Goal: Information Seeking & Learning: Learn about a topic

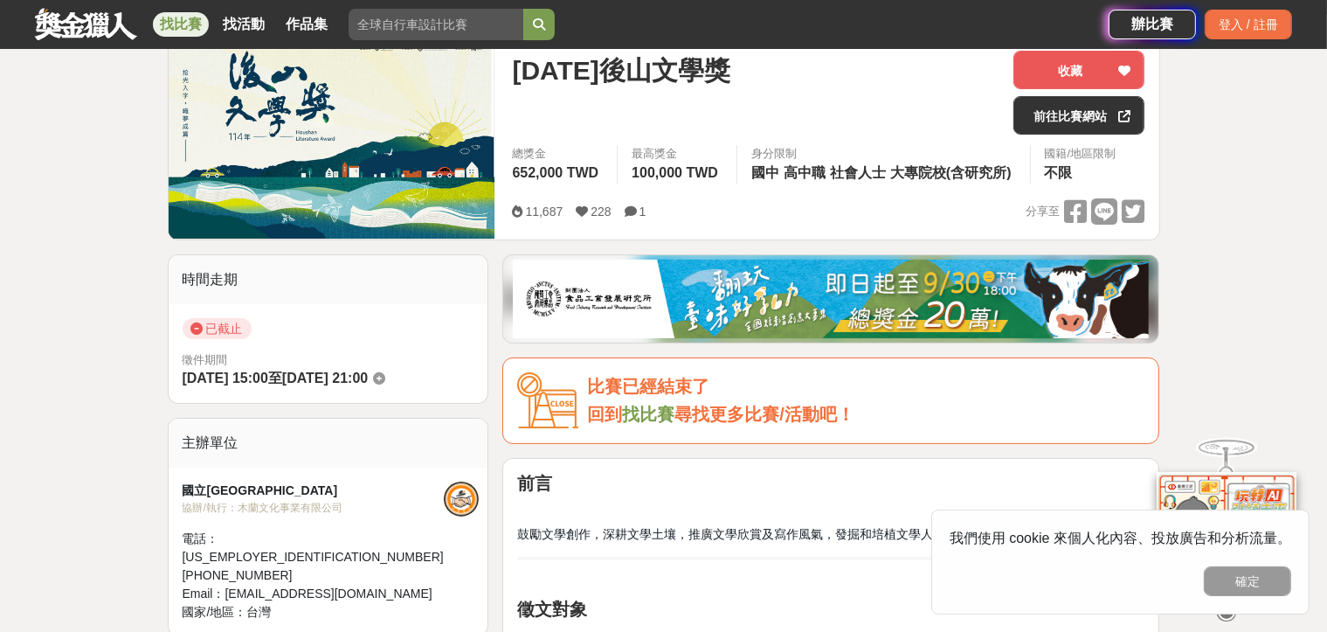
scroll to position [262, 0]
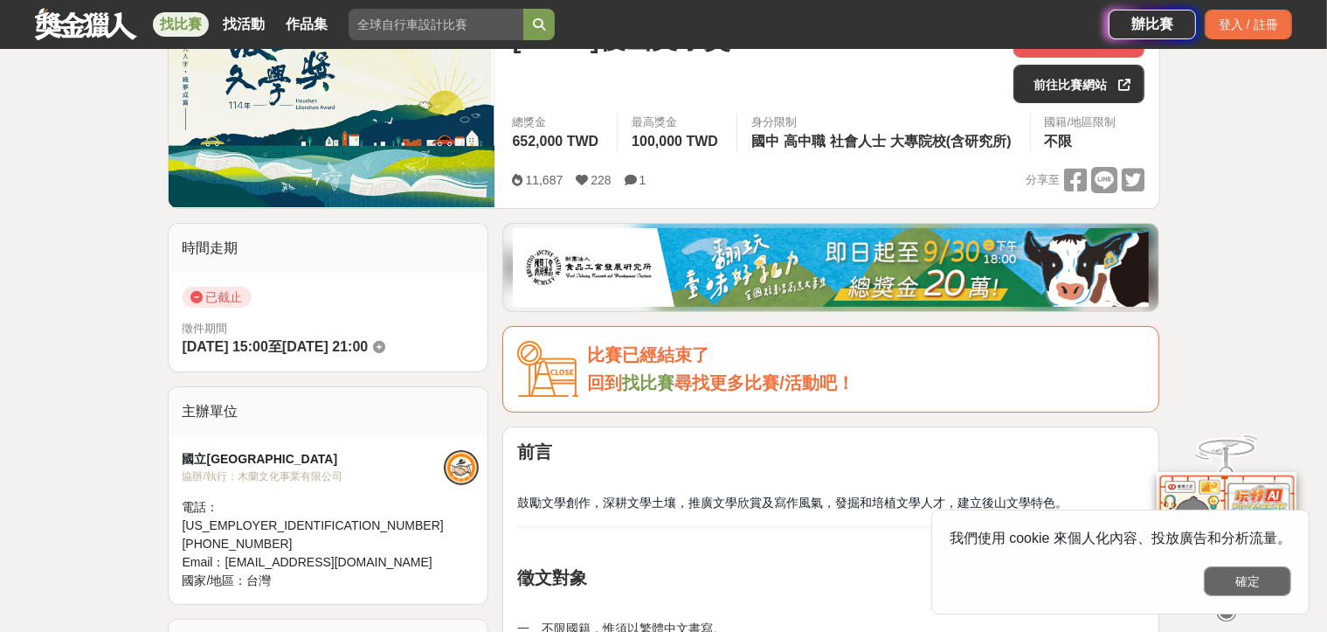
click at [1267, 586] on button "確定" at bounding box center [1247, 581] width 87 height 30
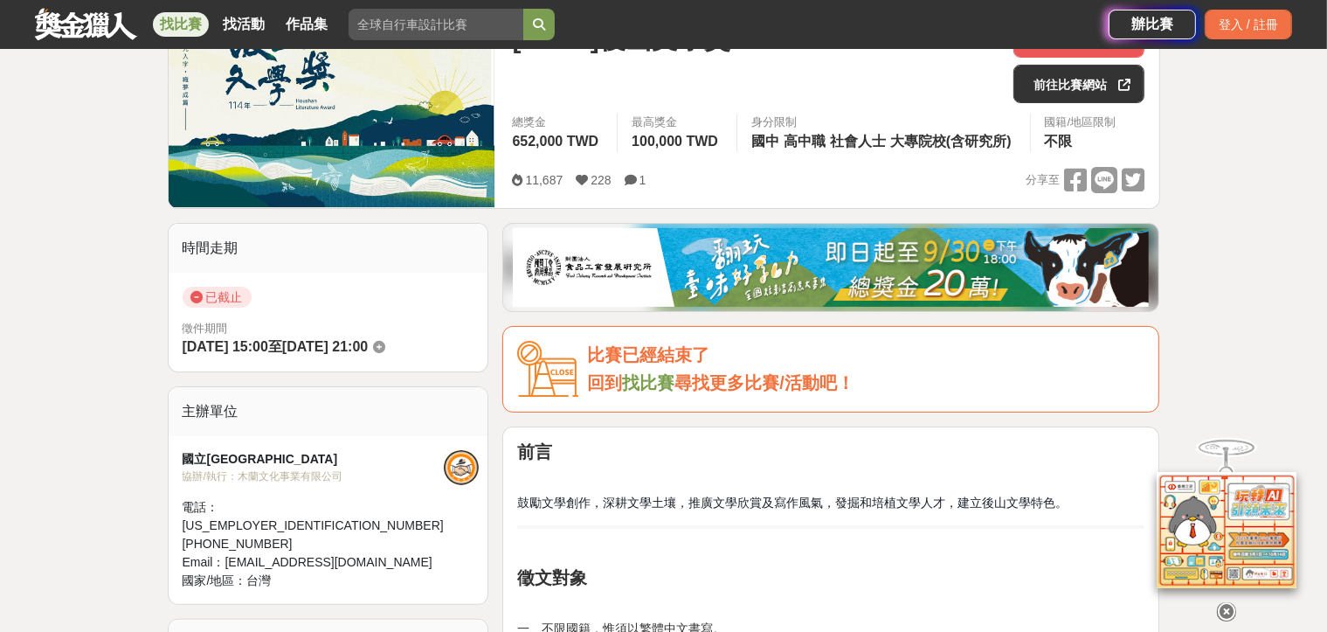
scroll to position [612, 0]
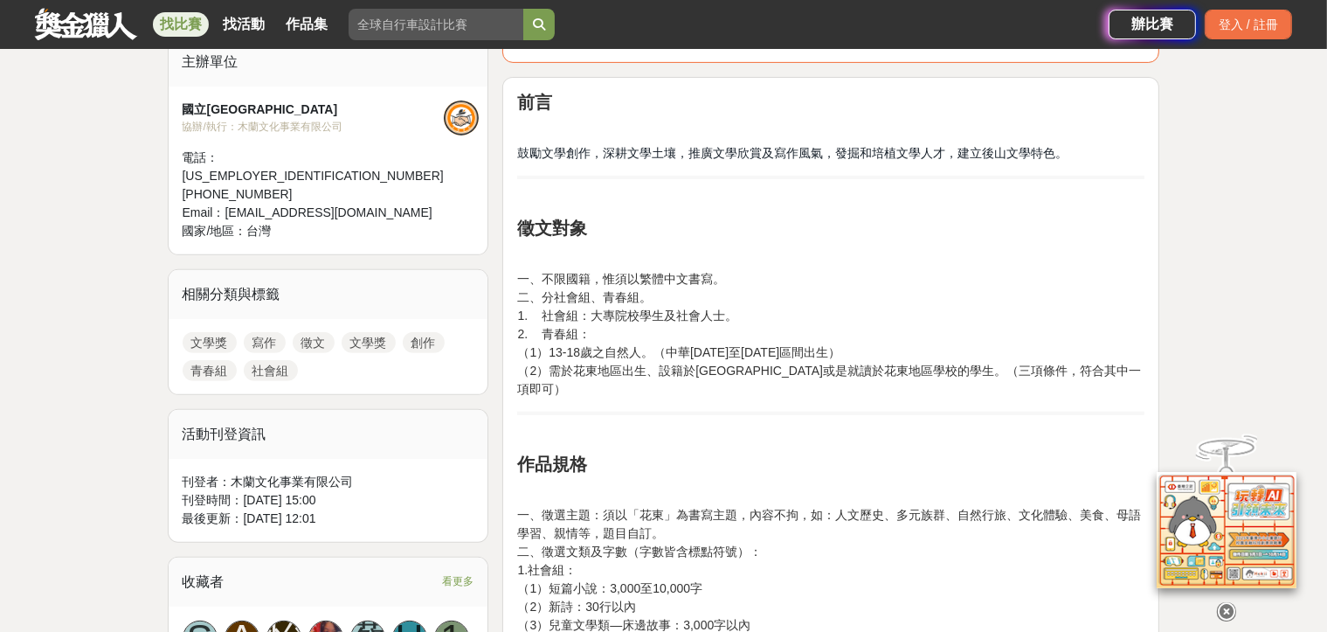
click at [308, 332] on link "徵文" at bounding box center [314, 342] width 42 height 21
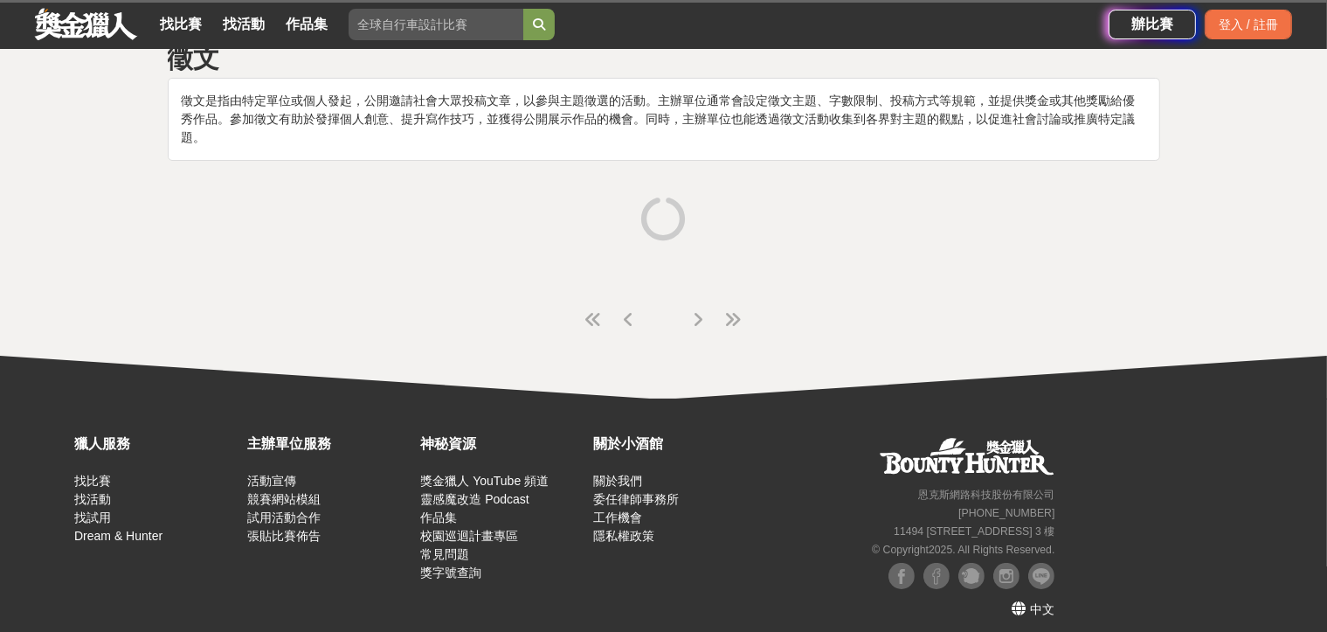
scroll to position [111, 0]
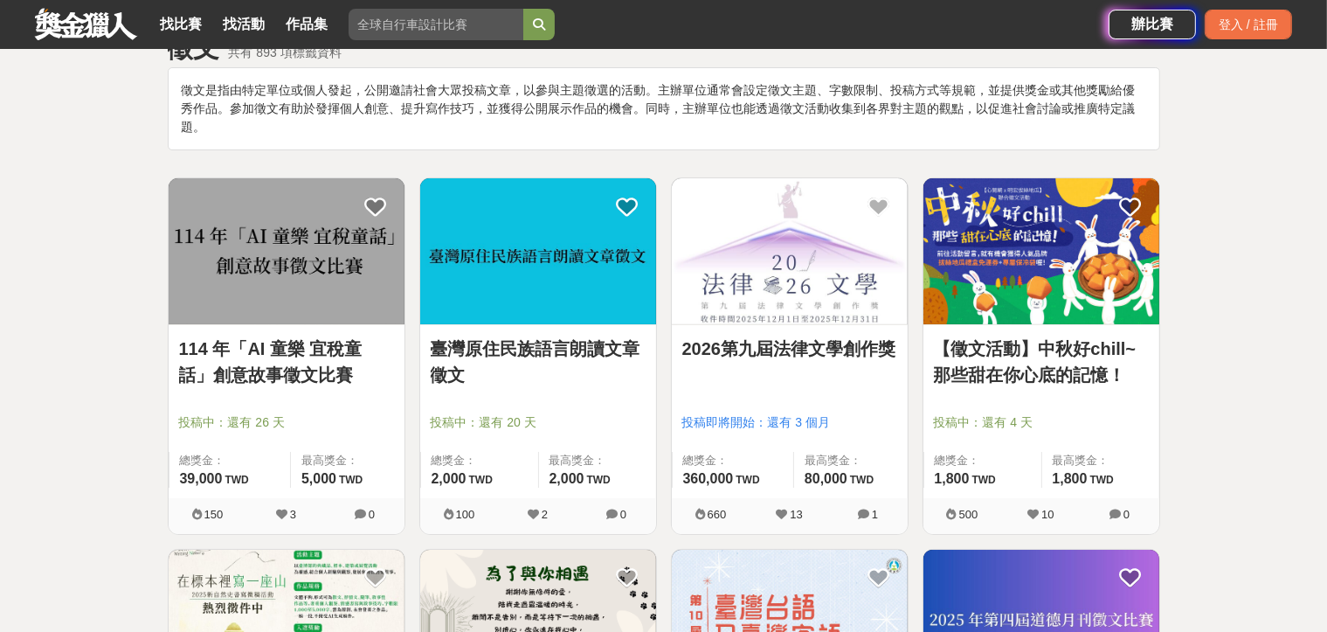
click at [221, 392] on div at bounding box center [291, 397] width 225 height 21
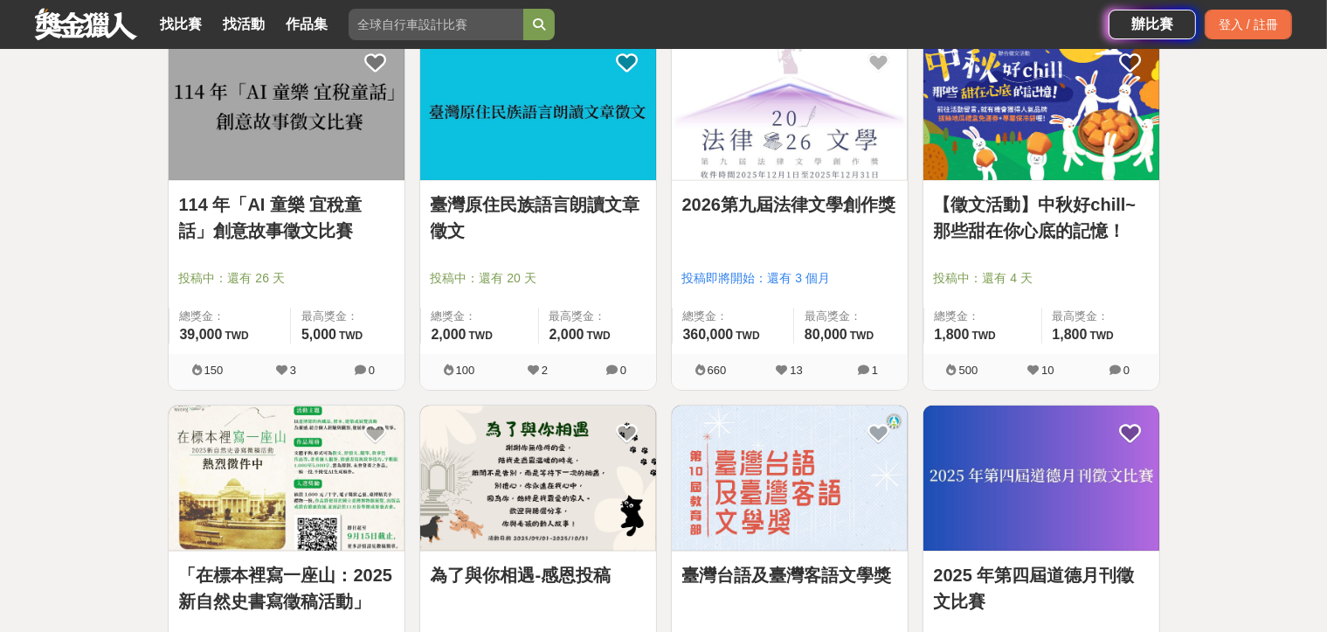
scroll to position [286, 0]
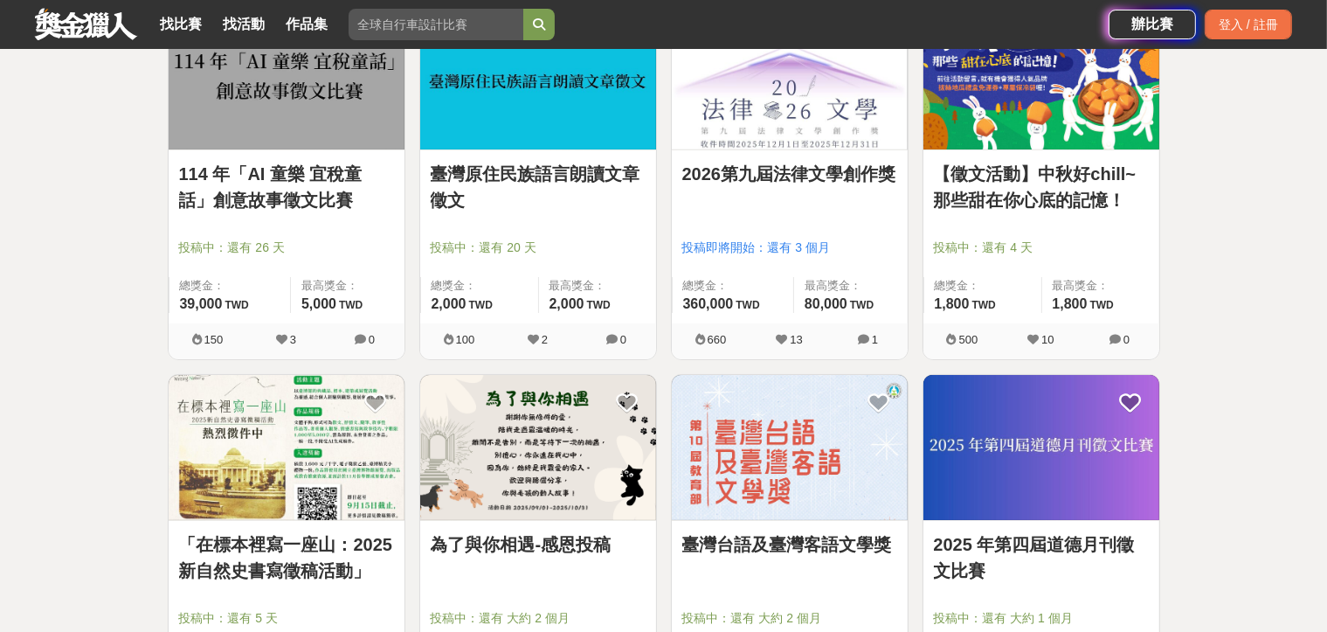
drag, startPoint x: 246, startPoint y: 581, endPoint x: 257, endPoint y: 576, distance: 12.5
click at [246, 581] on link "「在標本裡寫一座山：2025新自然史書寫徵稿活動」" at bounding box center [286, 557] width 215 height 52
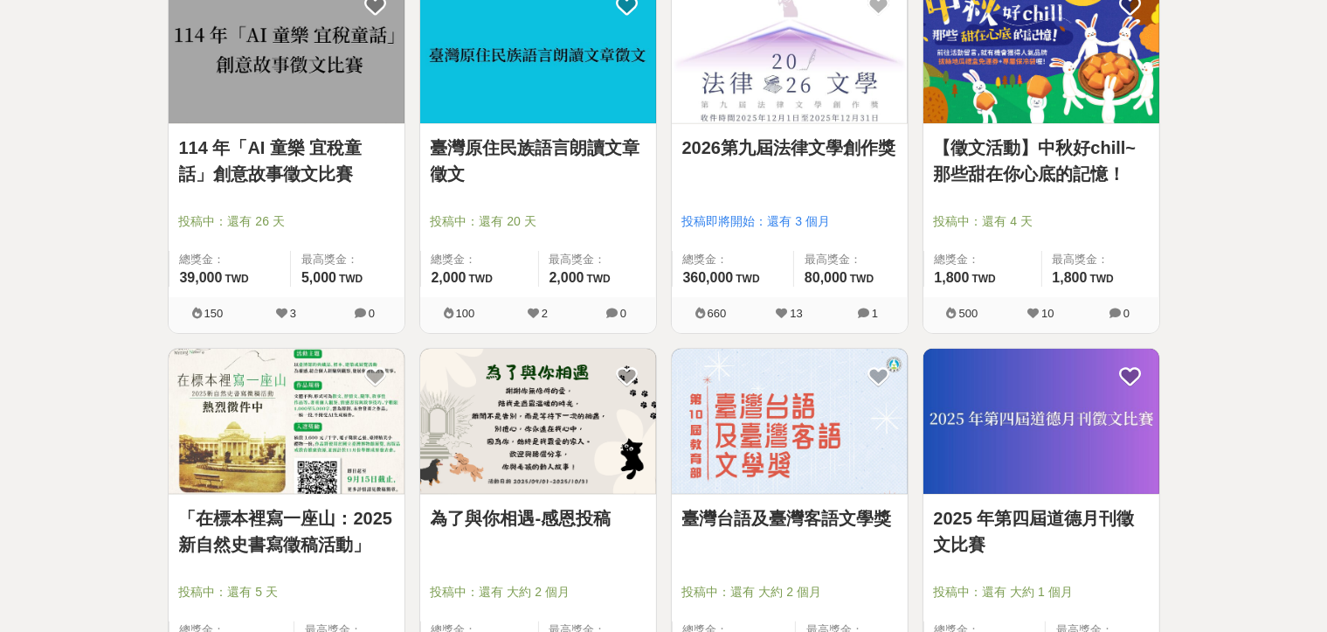
scroll to position [24, 0]
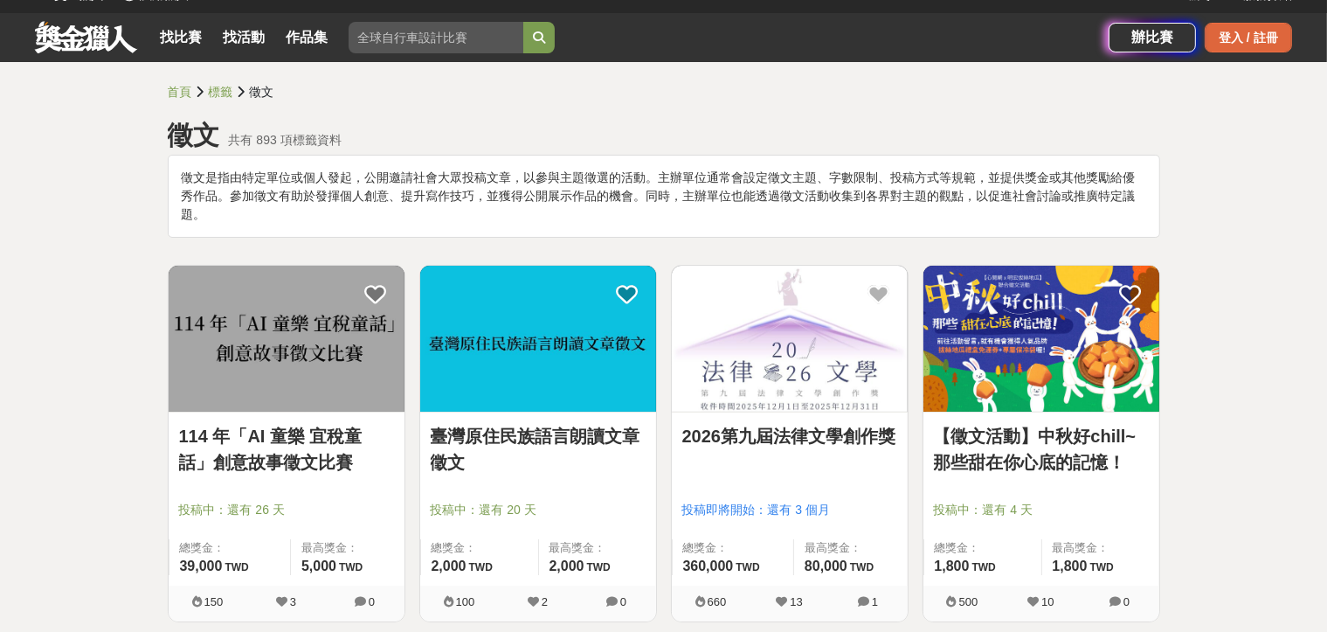
click at [1237, 30] on div "登入 / 註冊" at bounding box center [1248, 38] width 87 height 30
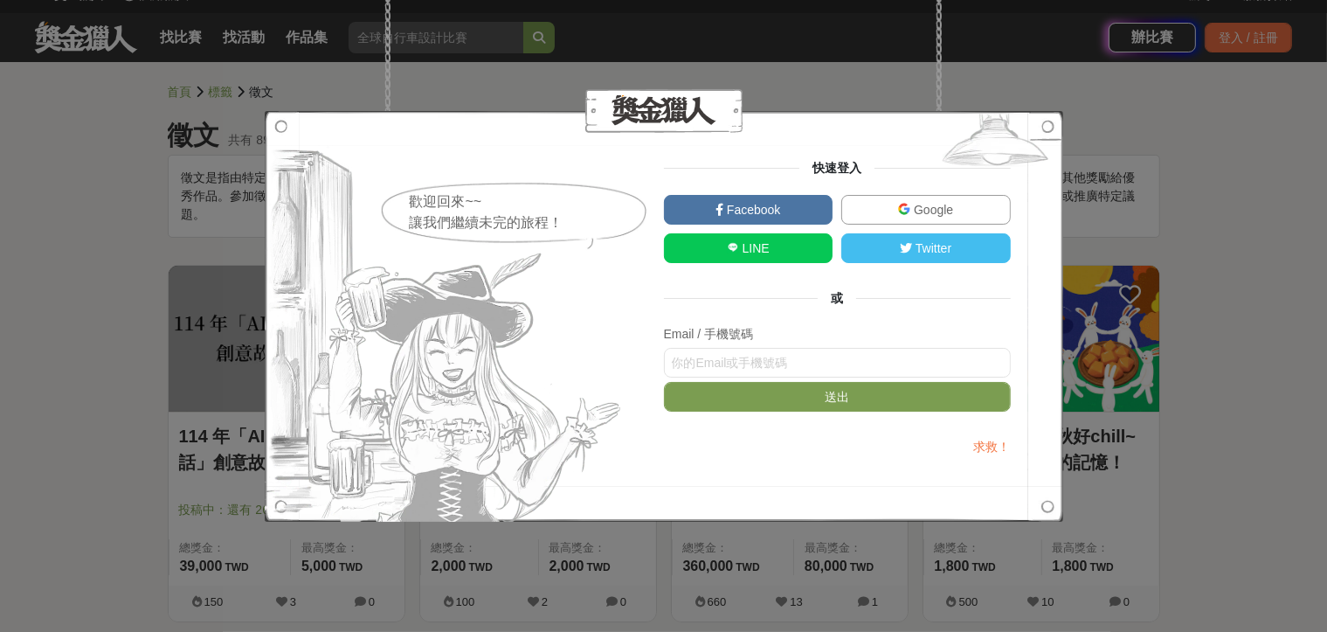
click at [737, 196] on link "Facebook" at bounding box center [749, 210] width 170 height 30
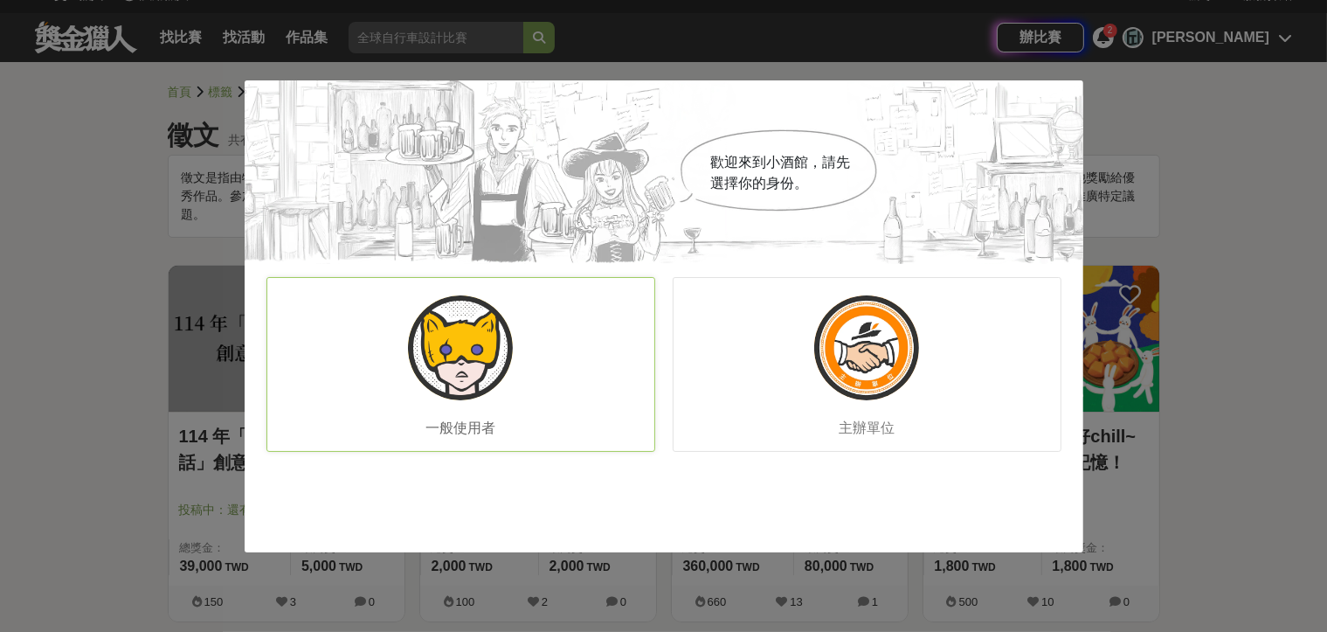
click at [465, 348] on img at bounding box center [460, 347] width 105 height 105
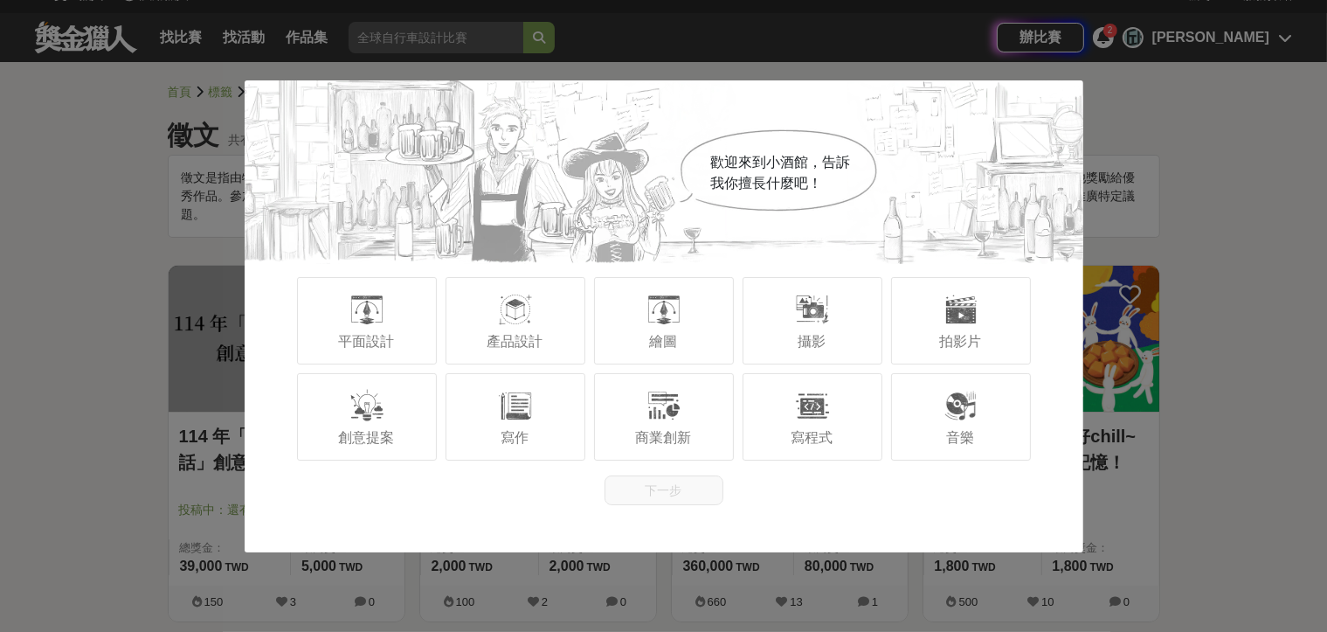
click at [465, 348] on div "產品設計" at bounding box center [516, 320] width 140 height 87
click at [508, 405] on div at bounding box center [515, 405] width 35 height 35
click at [523, 402] on div at bounding box center [515, 405] width 35 height 35
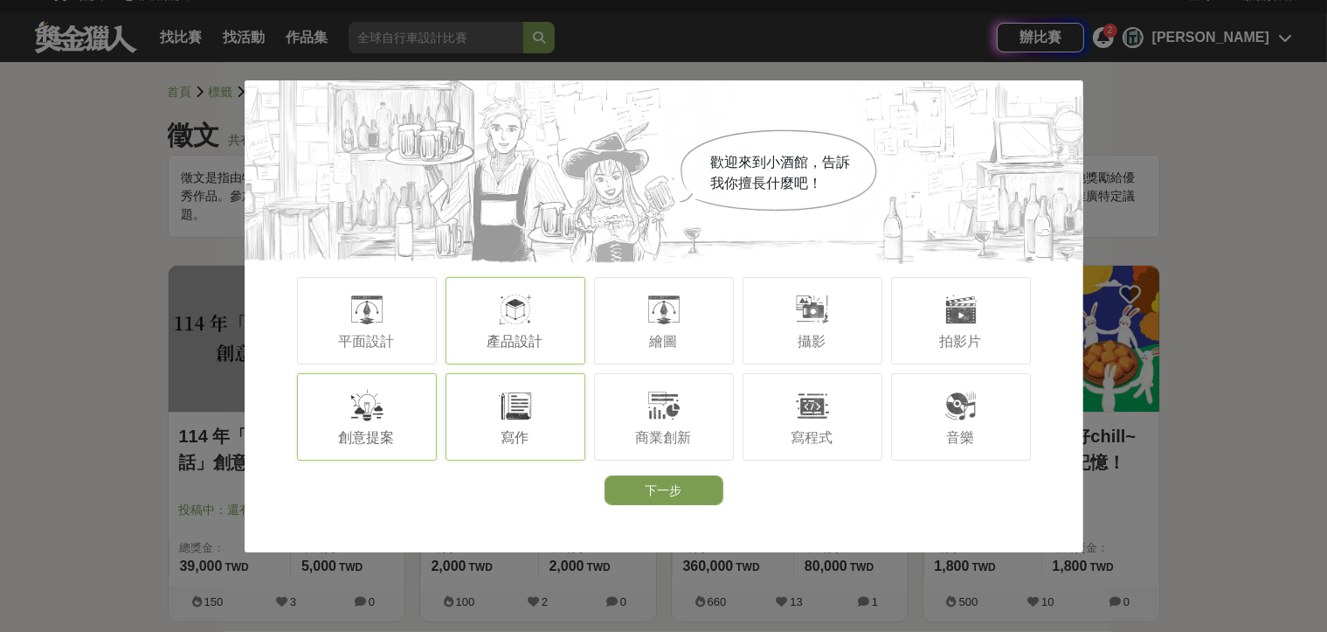
click at [391, 411] on div "創意提案" at bounding box center [367, 416] width 140 height 87
click at [557, 323] on div "產品設計" at bounding box center [516, 320] width 140 height 87
click at [662, 498] on button "下一步" at bounding box center [664, 490] width 119 height 30
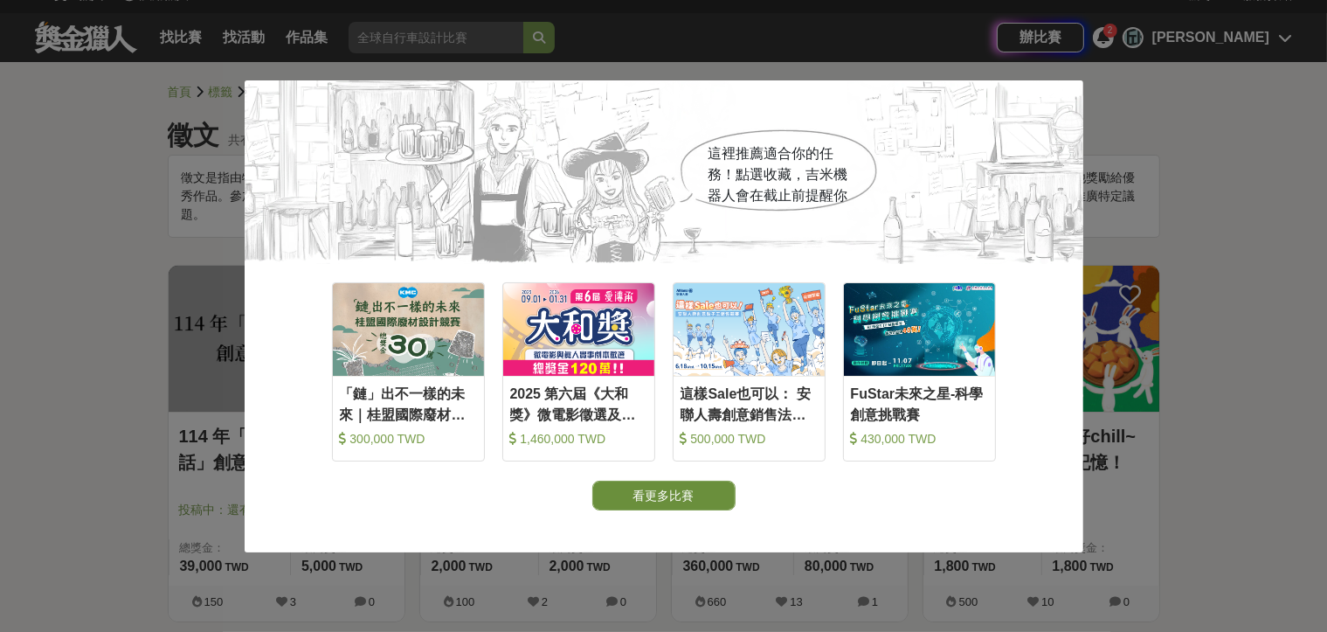
click at [640, 491] on button "看更多比賽" at bounding box center [664, 496] width 143 height 30
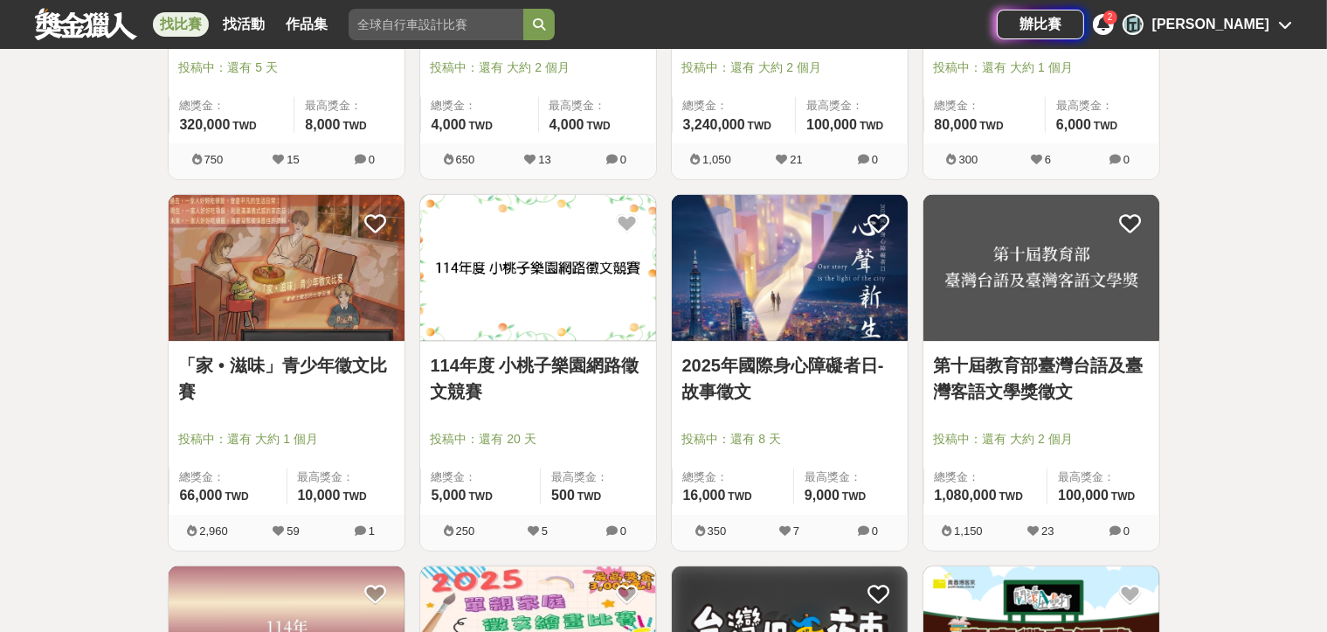
scroll to position [961, 0]
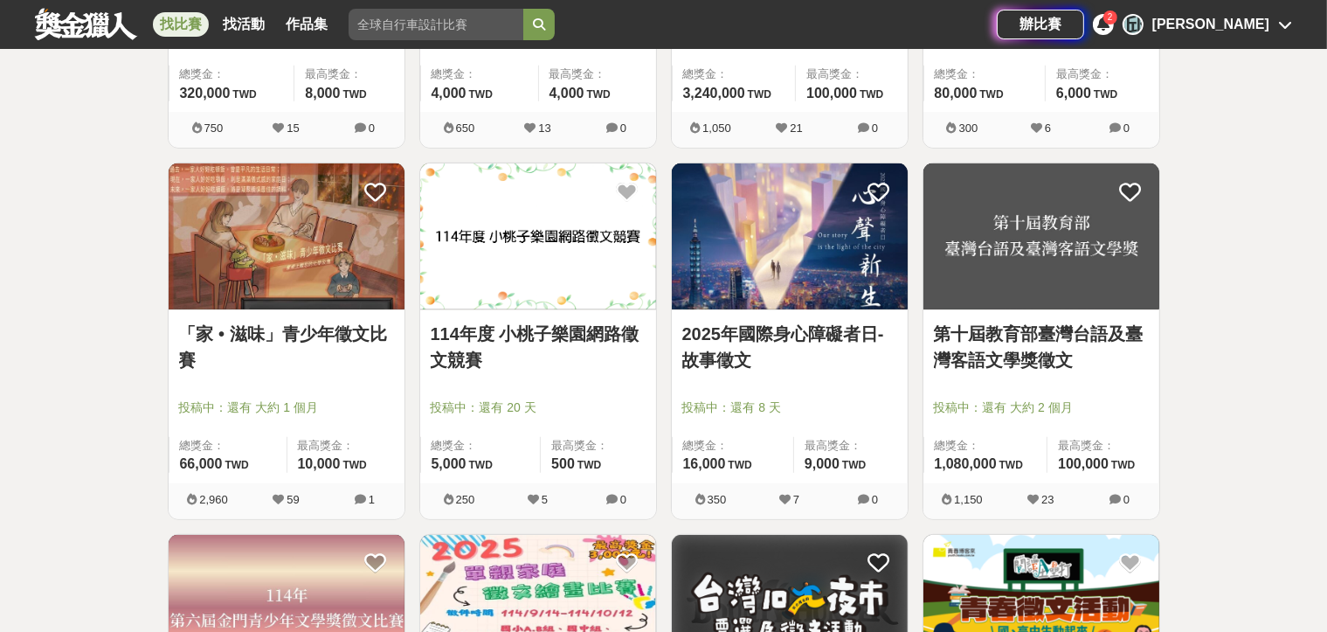
click at [334, 333] on link "「家 • 滋味」青少年徵文比賽" at bounding box center [286, 347] width 215 height 52
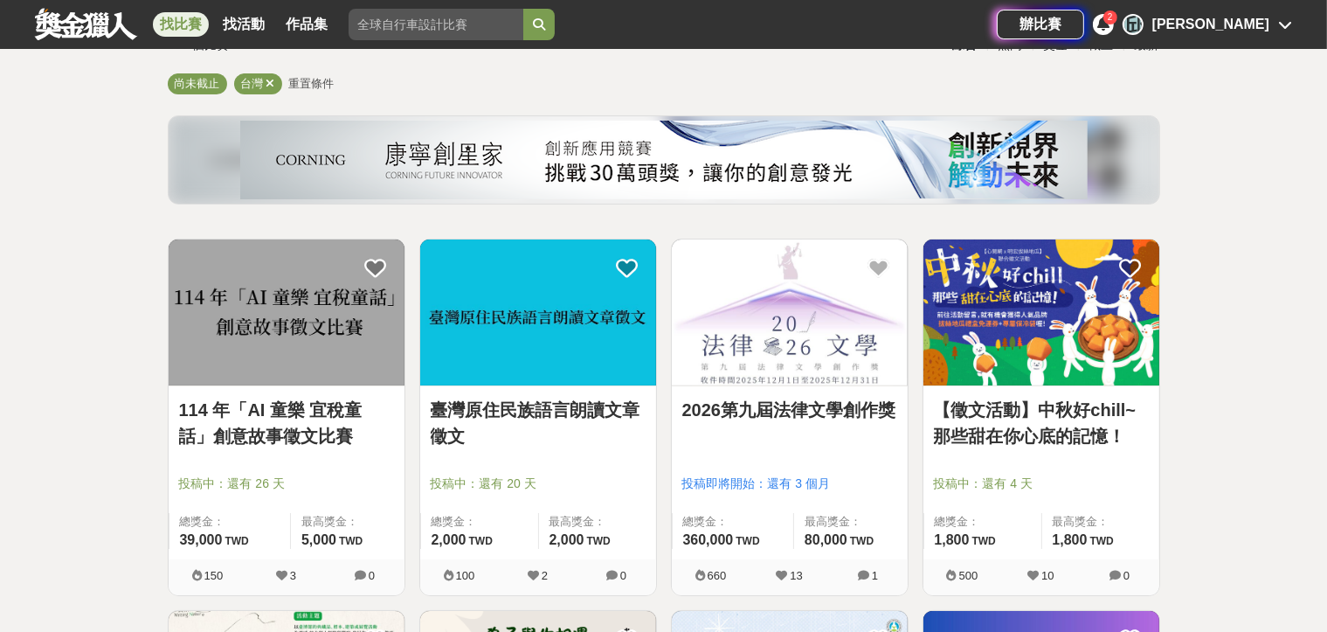
scroll to position [175, 0]
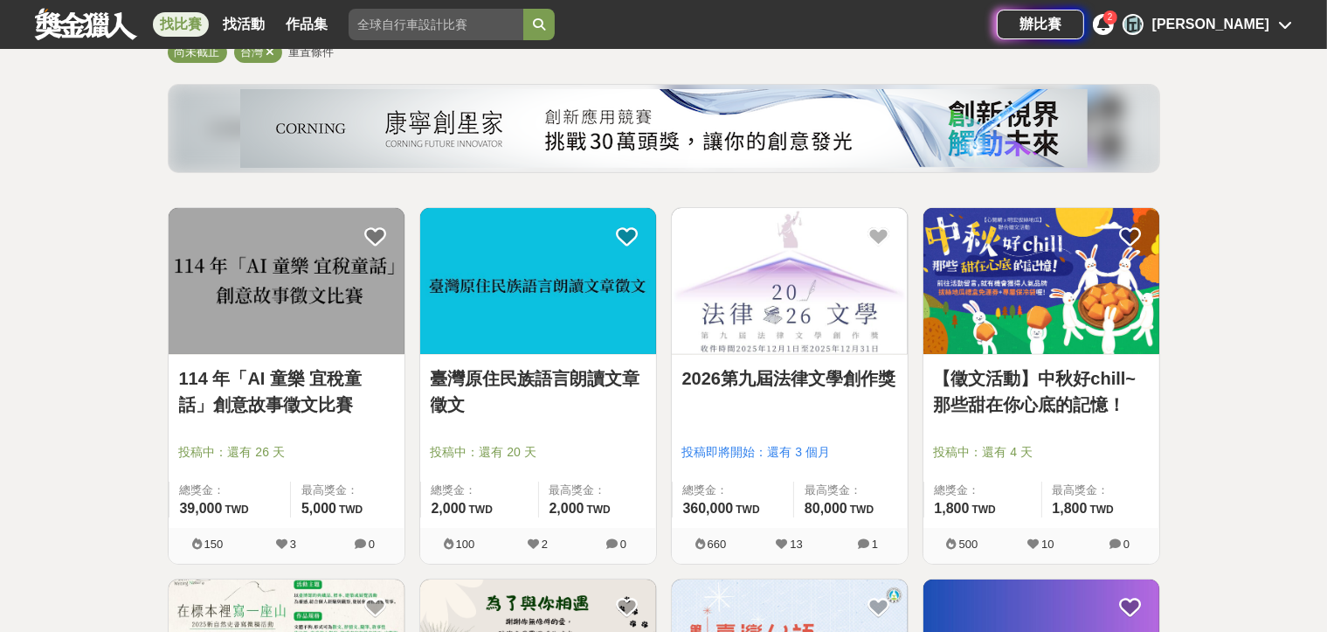
click at [238, 375] on link "114 年「AI 童樂 宜稅童話」創意故事徵文比賽" at bounding box center [286, 391] width 215 height 52
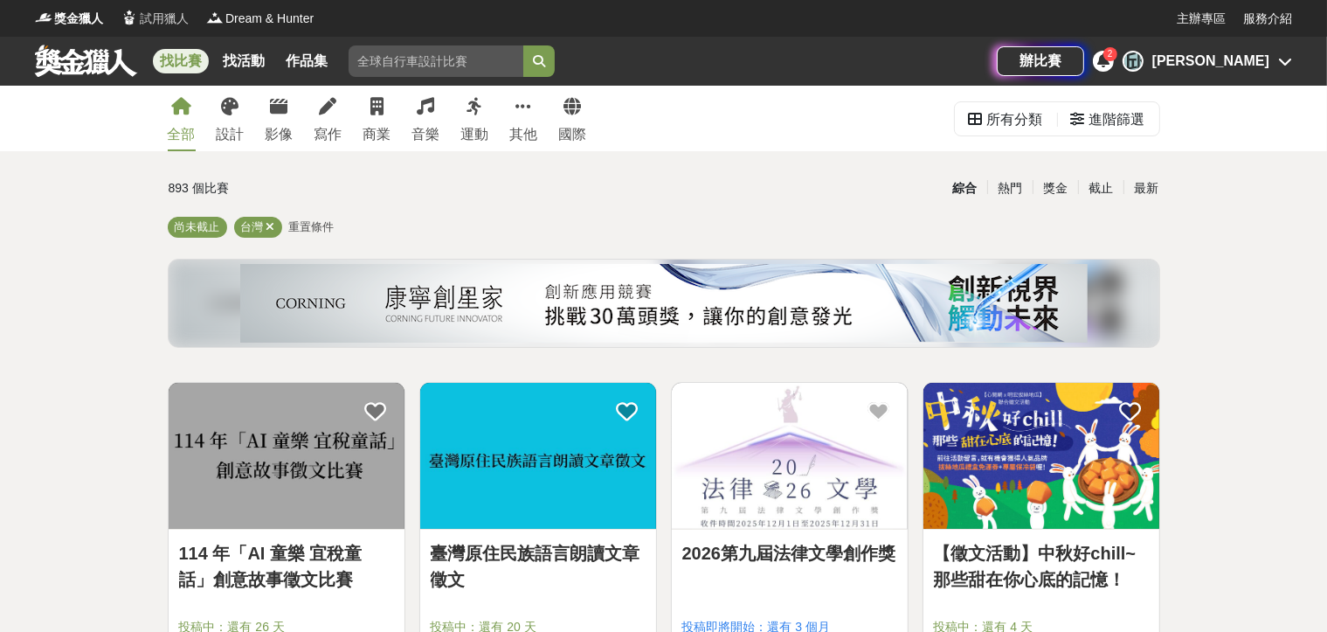
click at [170, 19] on span "試用獵人" at bounding box center [164, 19] width 49 height 18
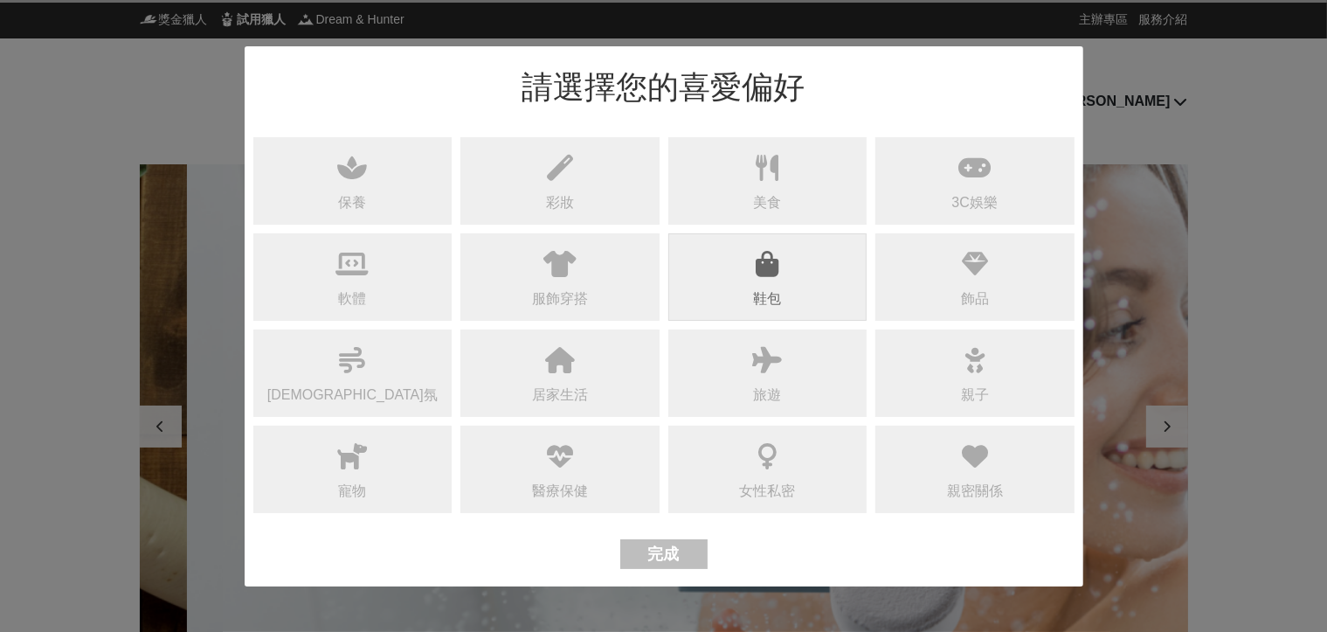
scroll to position [0, 2097]
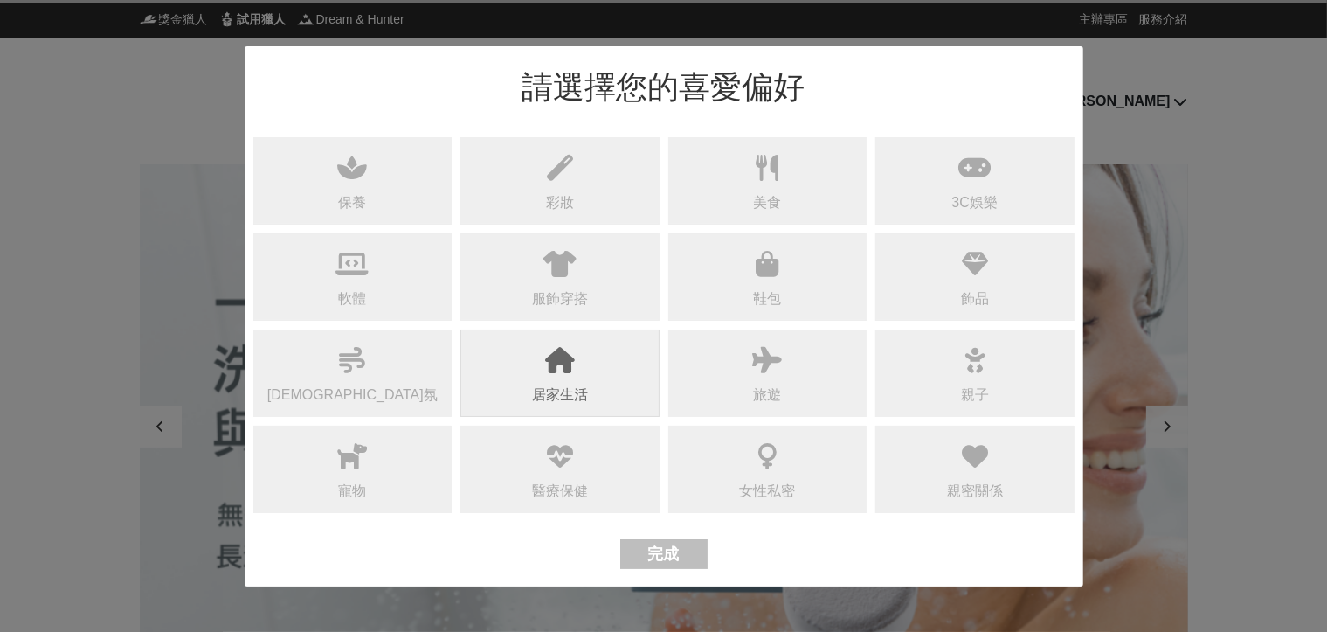
click at [564, 380] on div "居家生活" at bounding box center [560, 372] width 199 height 87
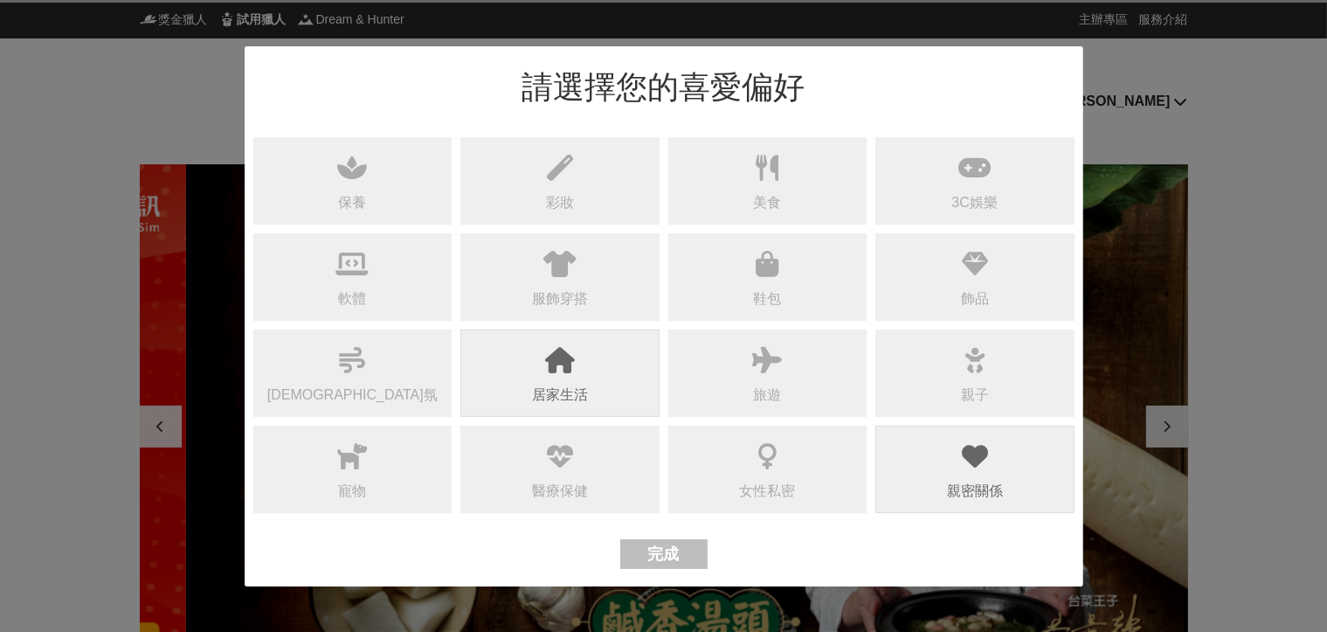
scroll to position [0, 1049]
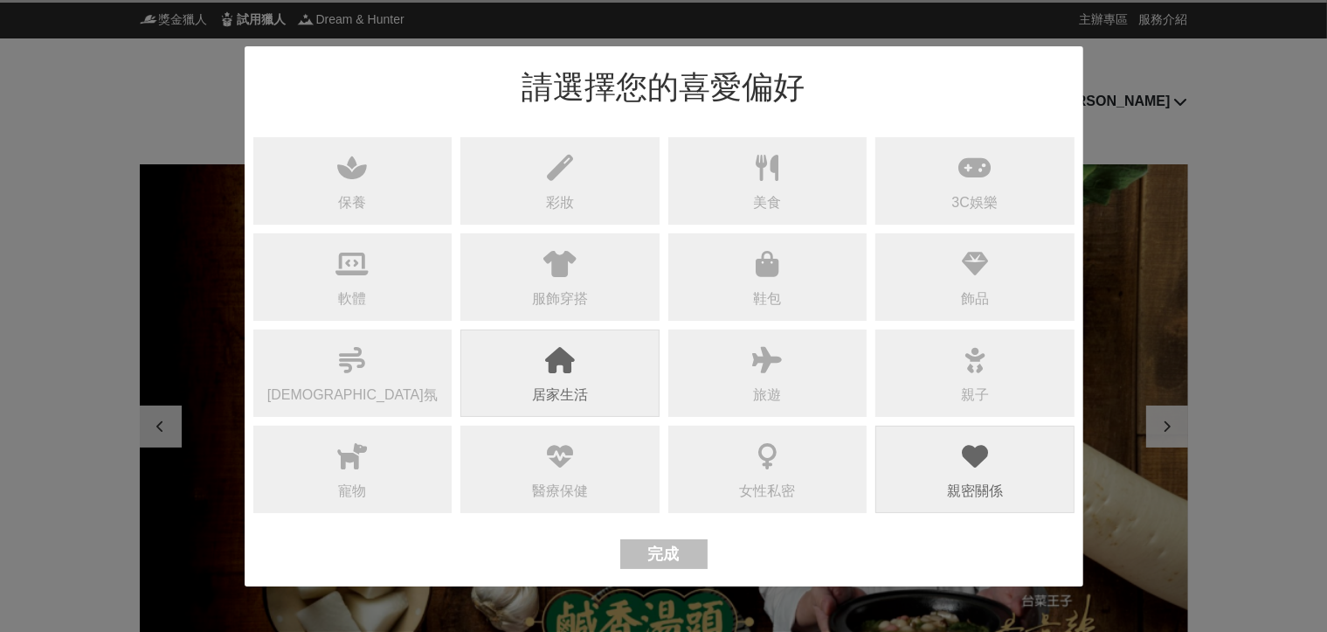
click at [961, 463] on div at bounding box center [975, 454] width 35 height 35
click at [986, 367] on icon at bounding box center [975, 360] width 23 height 26
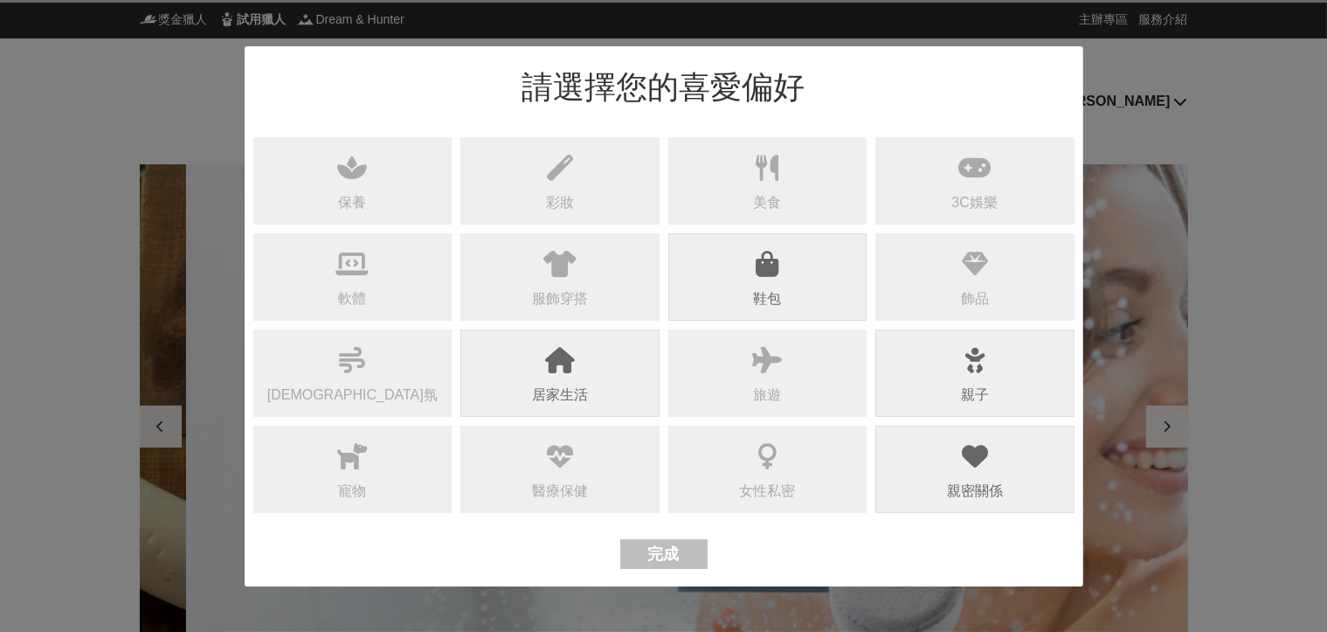
scroll to position [0, 2097]
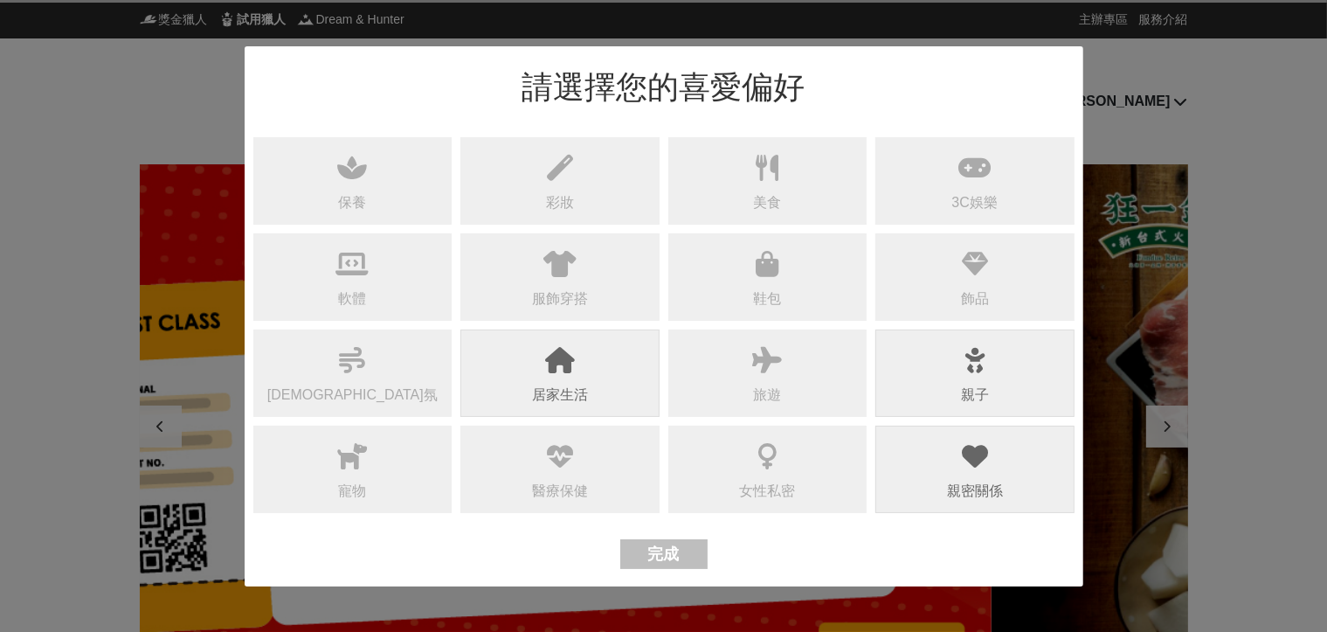
click at [648, 551] on div "完成" at bounding box center [663, 554] width 31 height 28
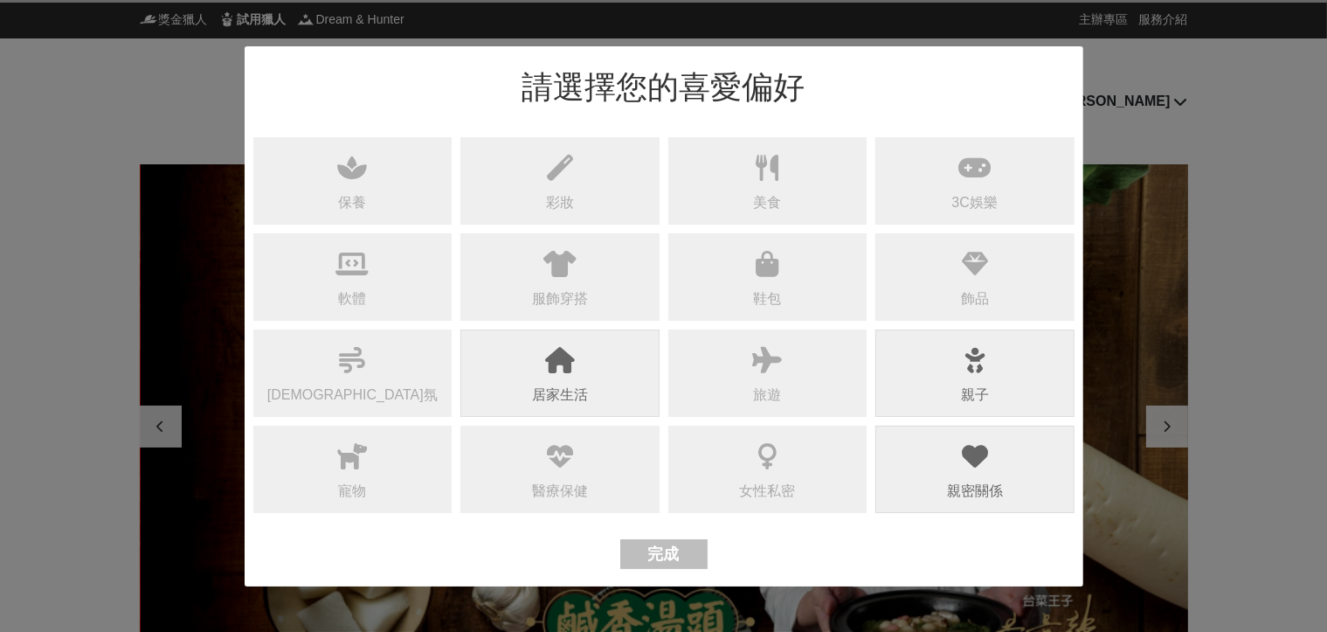
scroll to position [0, 1049]
click at [669, 551] on div "完成" at bounding box center [663, 554] width 31 height 28
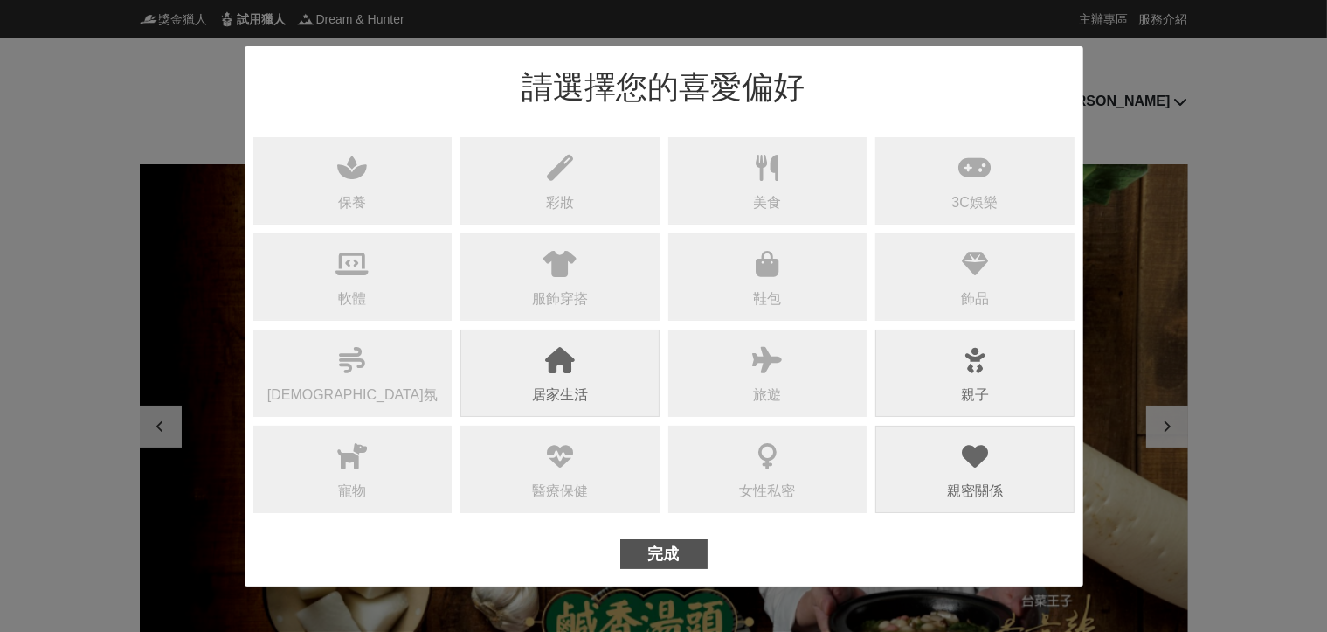
click at [600, 373] on div "居家生活" at bounding box center [560, 372] width 199 height 87
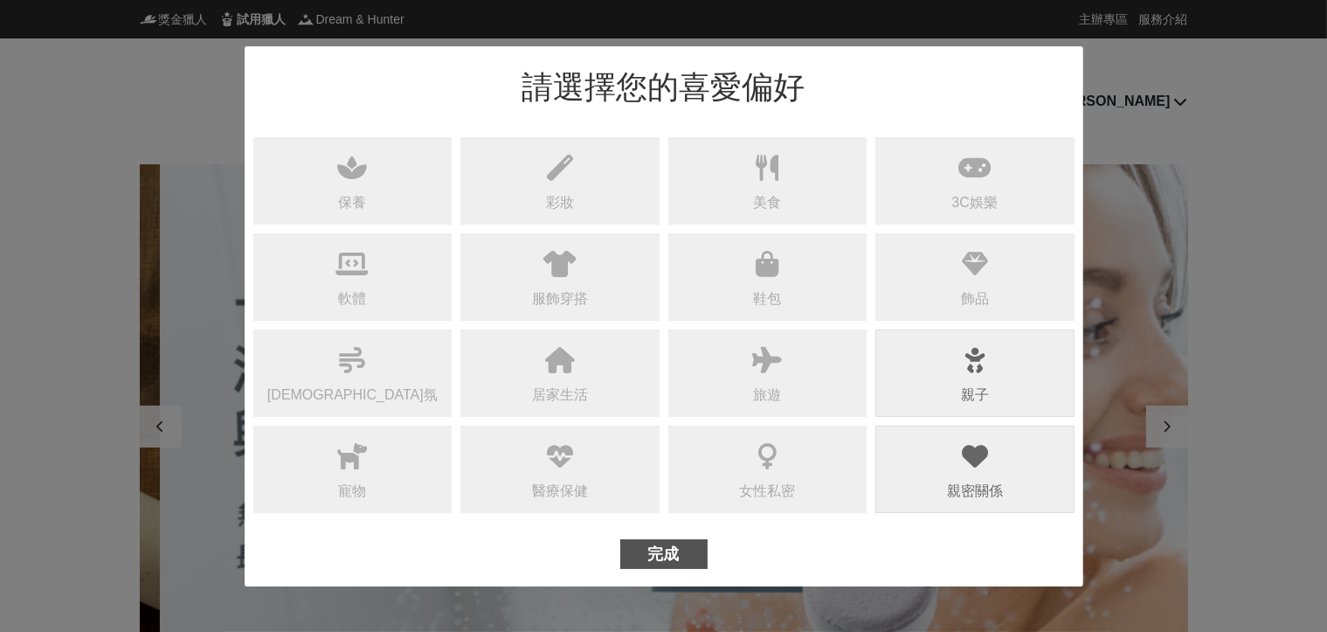
scroll to position [0, 2097]
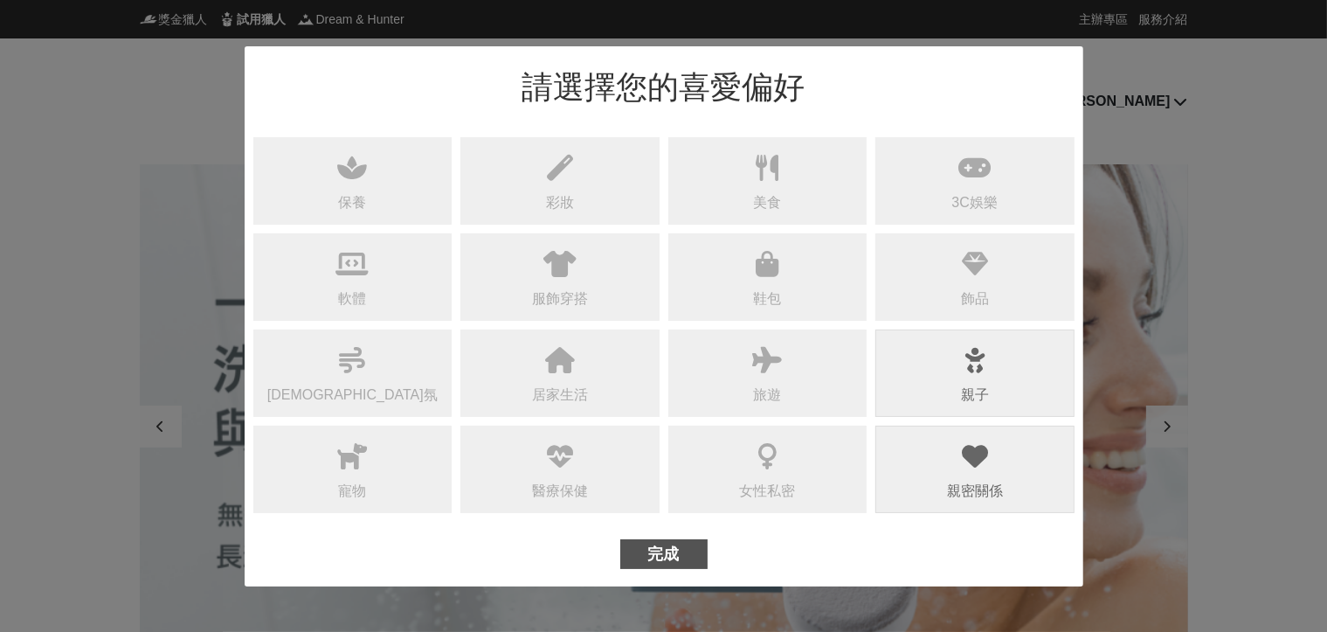
click at [675, 559] on div "完成" at bounding box center [663, 554] width 31 height 28
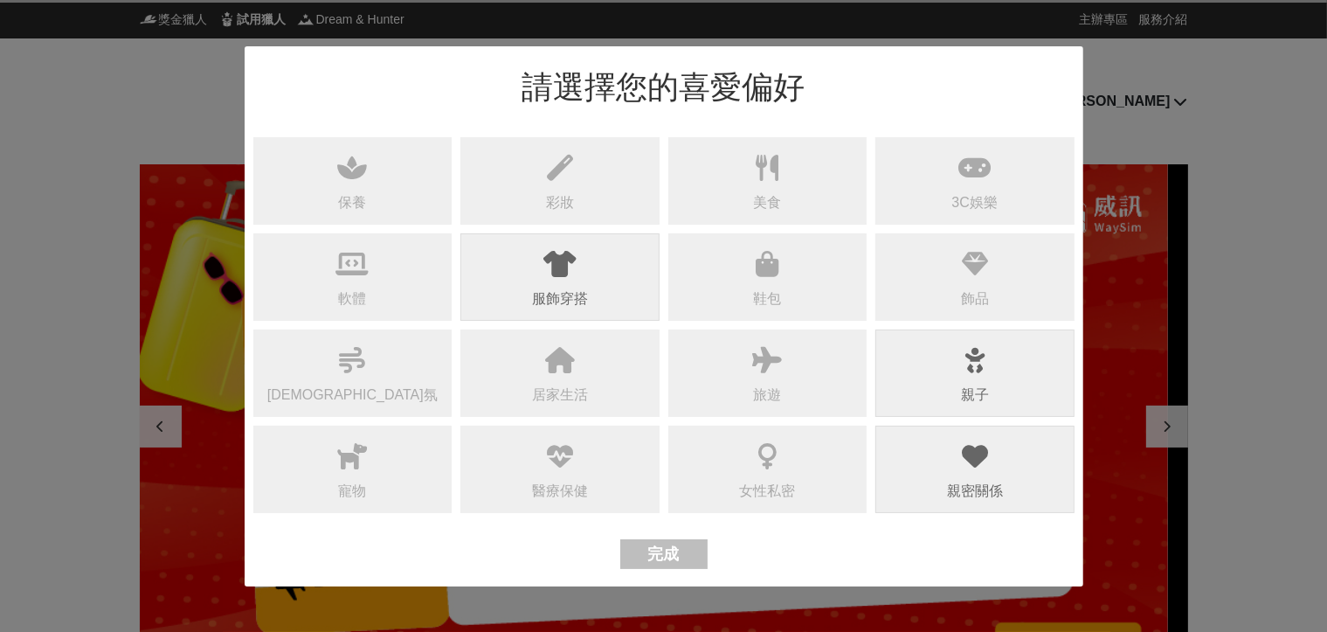
scroll to position [0, 0]
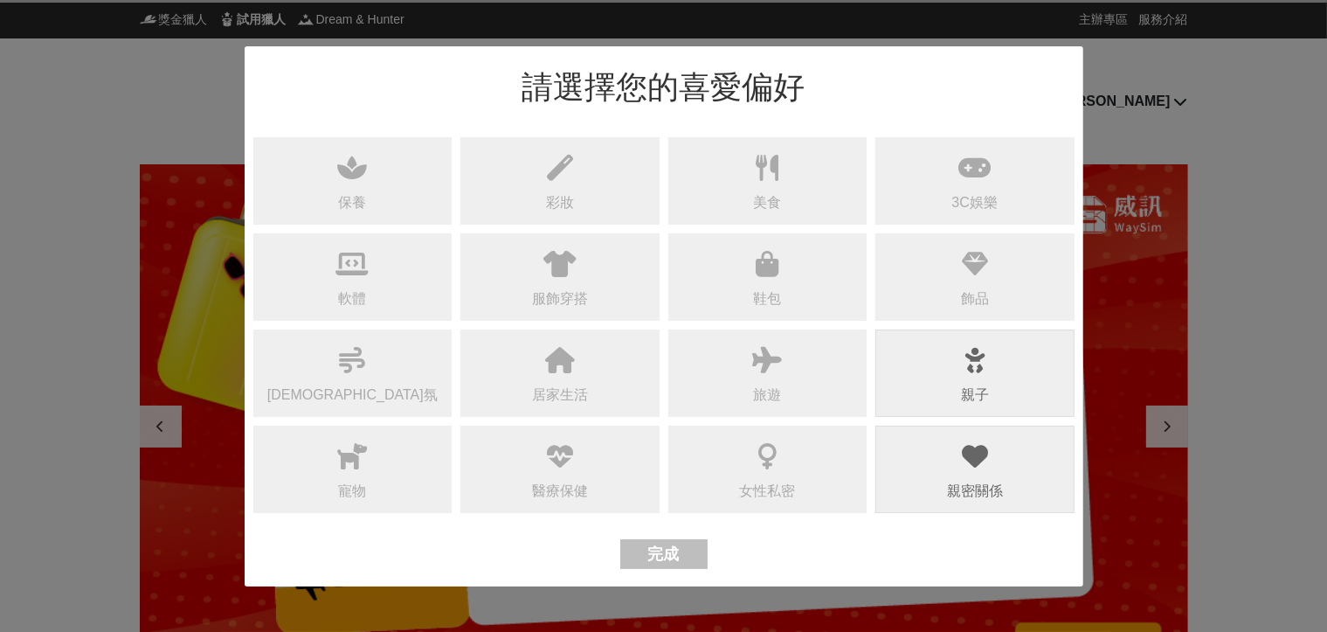
click at [374, 88] on div "請選擇您的喜愛偏好 保養 彩妝 美食 3C娛樂 軟體 服飾穿搭 鞋包 飾品 香氛 居家生活 旅遊 親子 寵物 醫療保健 女性私密 親密關係 完成" at bounding box center [664, 316] width 839 height 540
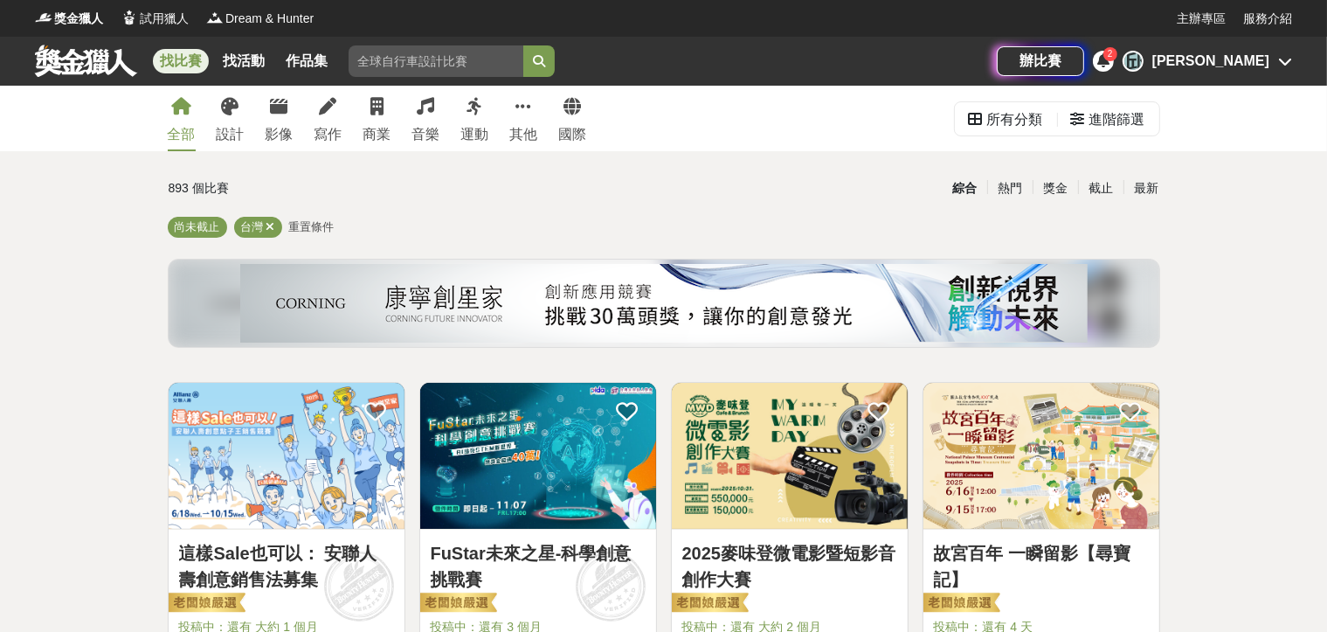
click at [186, 56] on link "找比賽" at bounding box center [181, 61] width 56 height 24
click at [328, 123] on link "寫作" at bounding box center [329, 119] width 28 height 66
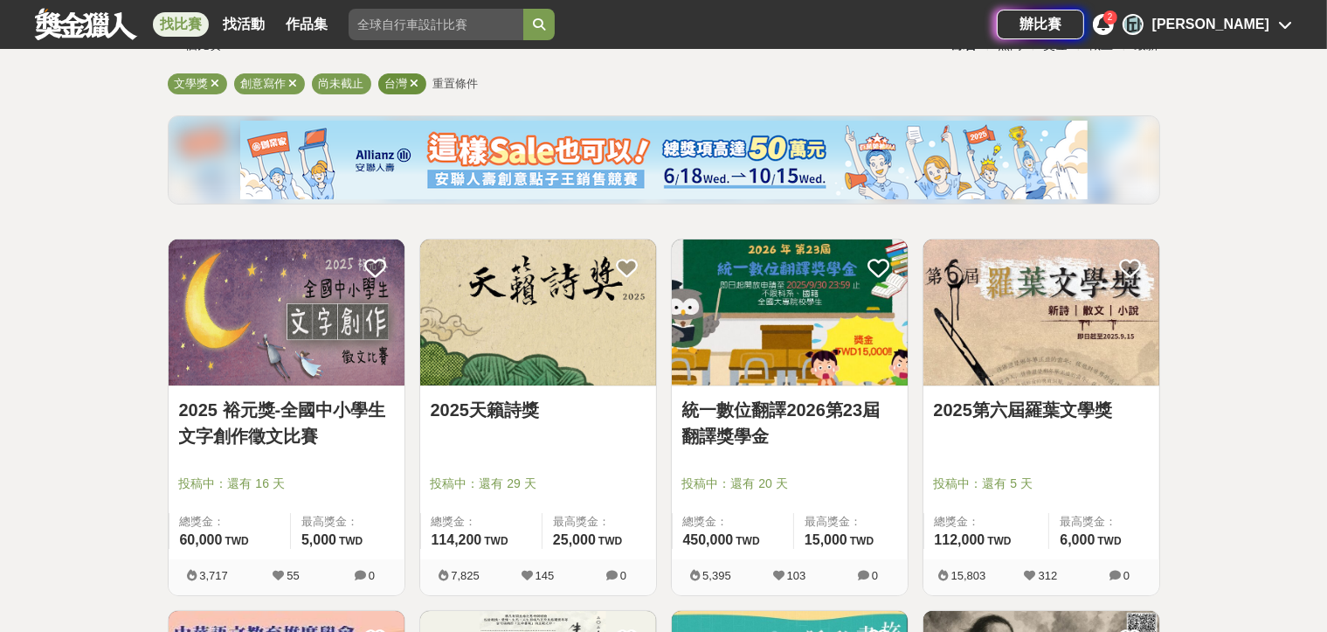
scroll to position [175, 0]
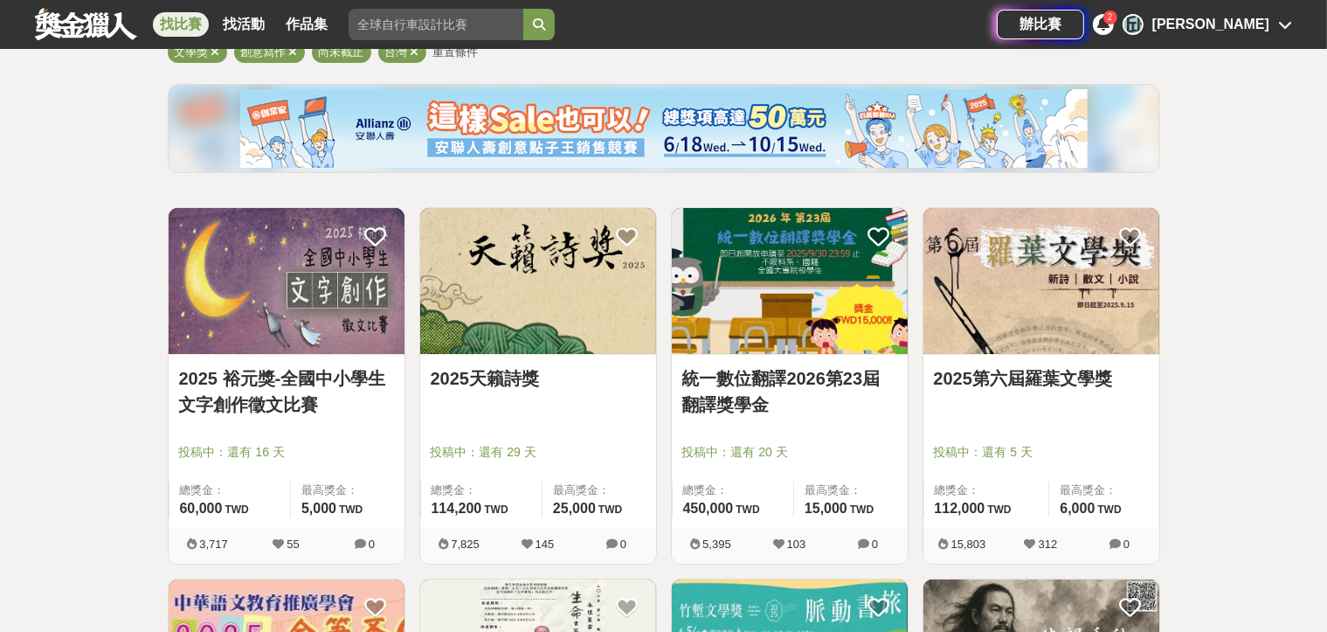
click at [510, 377] on link "2025天籟詩獎" at bounding box center [538, 378] width 215 height 26
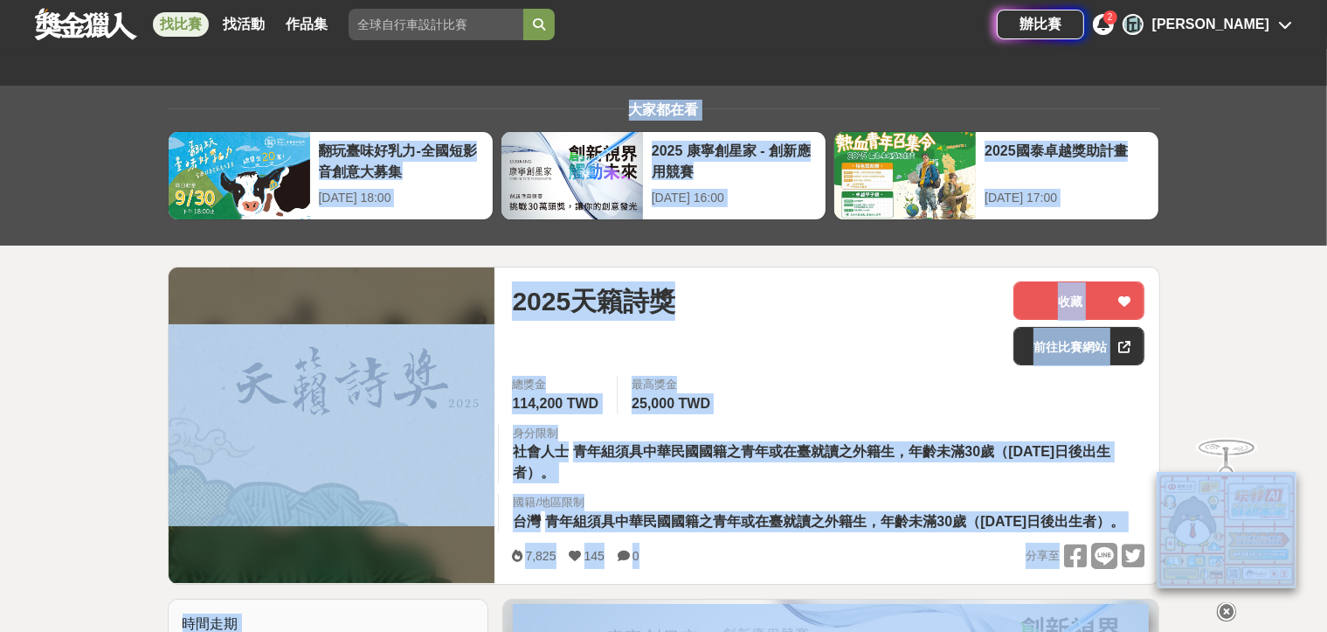
click at [809, 338] on div "2025天籟詩獎" at bounding box center [756, 323] width 488 height 84
click at [783, 435] on div "身分限制" at bounding box center [829, 433] width 632 height 17
click at [787, 454] on span "青年組須具中華民國國籍之青年或在臺就讀之外籍生，年齡未滿30歲（民國84年1月1日後出生者）。" at bounding box center [812, 462] width 598 height 36
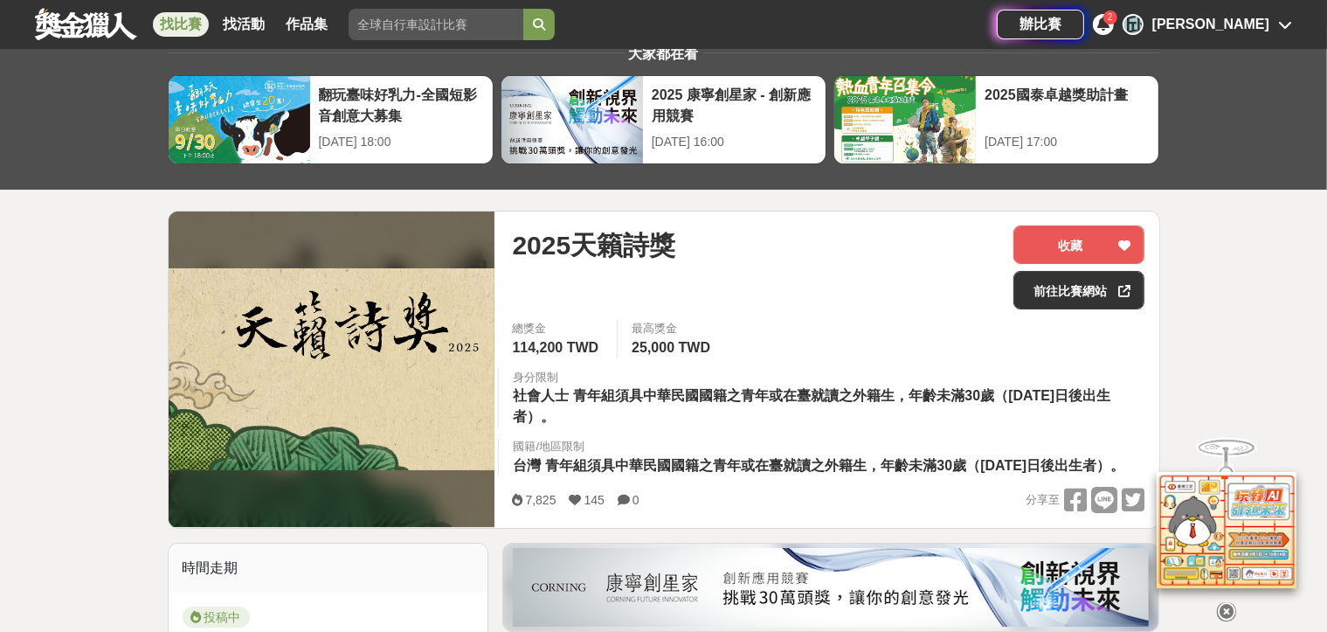
scroll to position [87, 0]
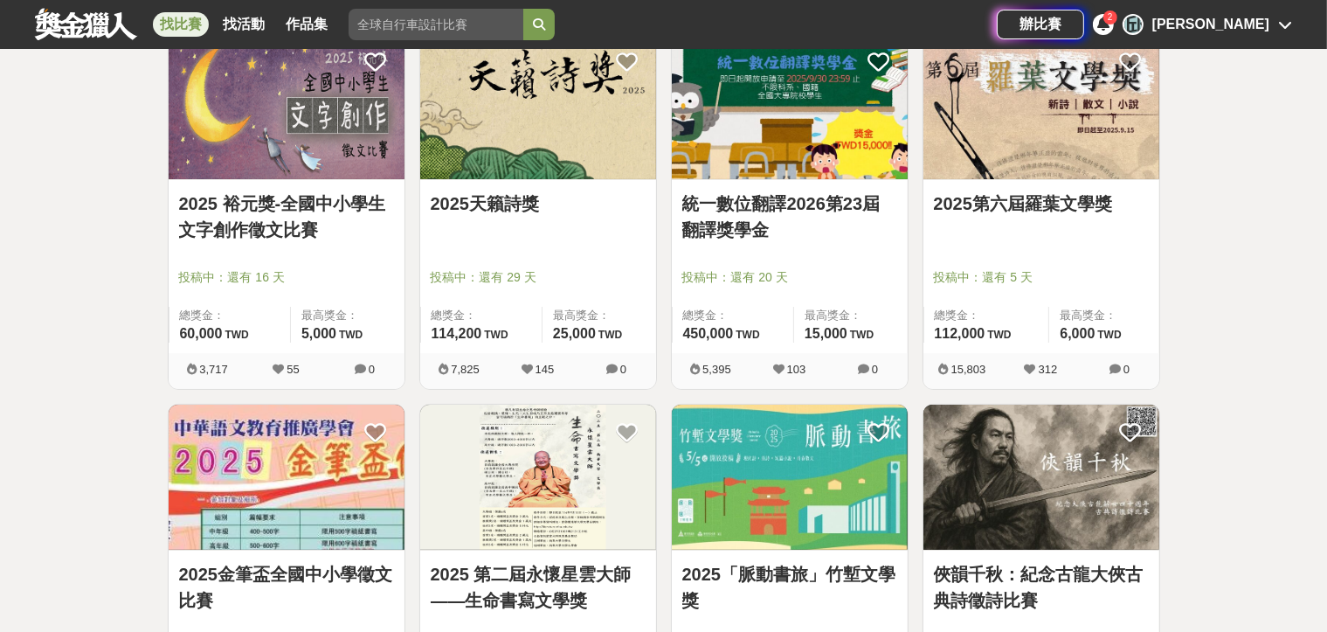
scroll to position [262, 0]
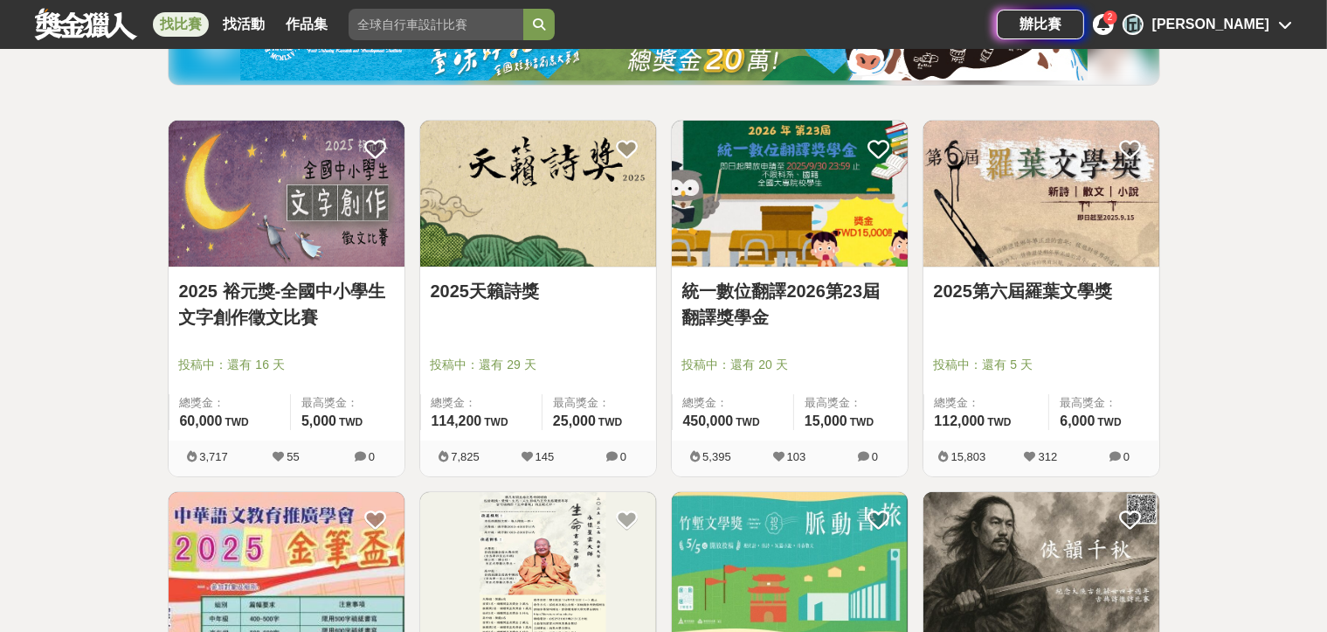
click at [835, 295] on link "統一數位翻譯2026第23屆翻譯獎學金" at bounding box center [790, 304] width 215 height 52
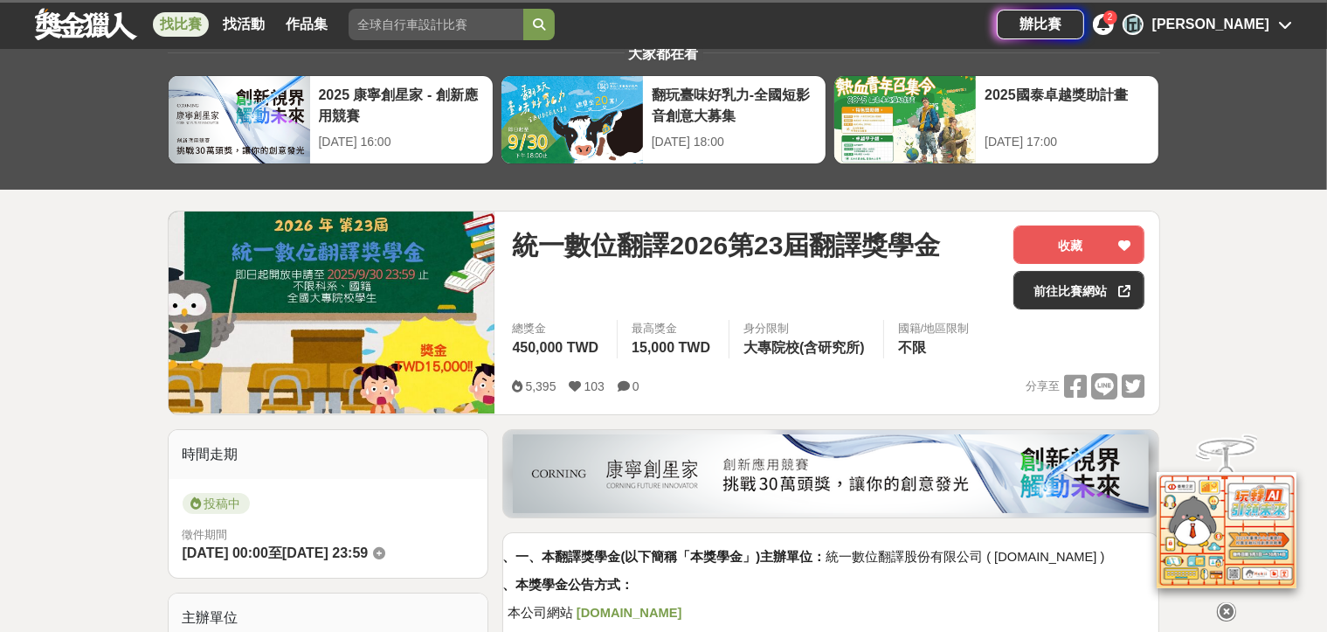
scroll to position [87, 0]
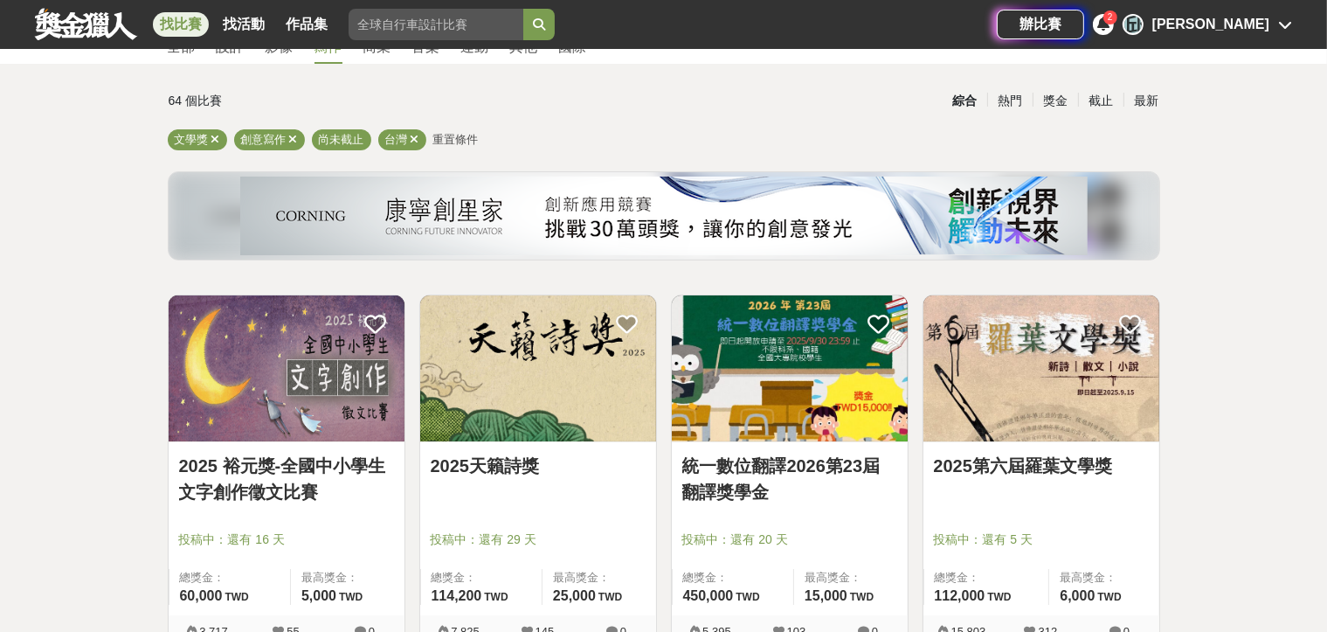
scroll to position [262, 0]
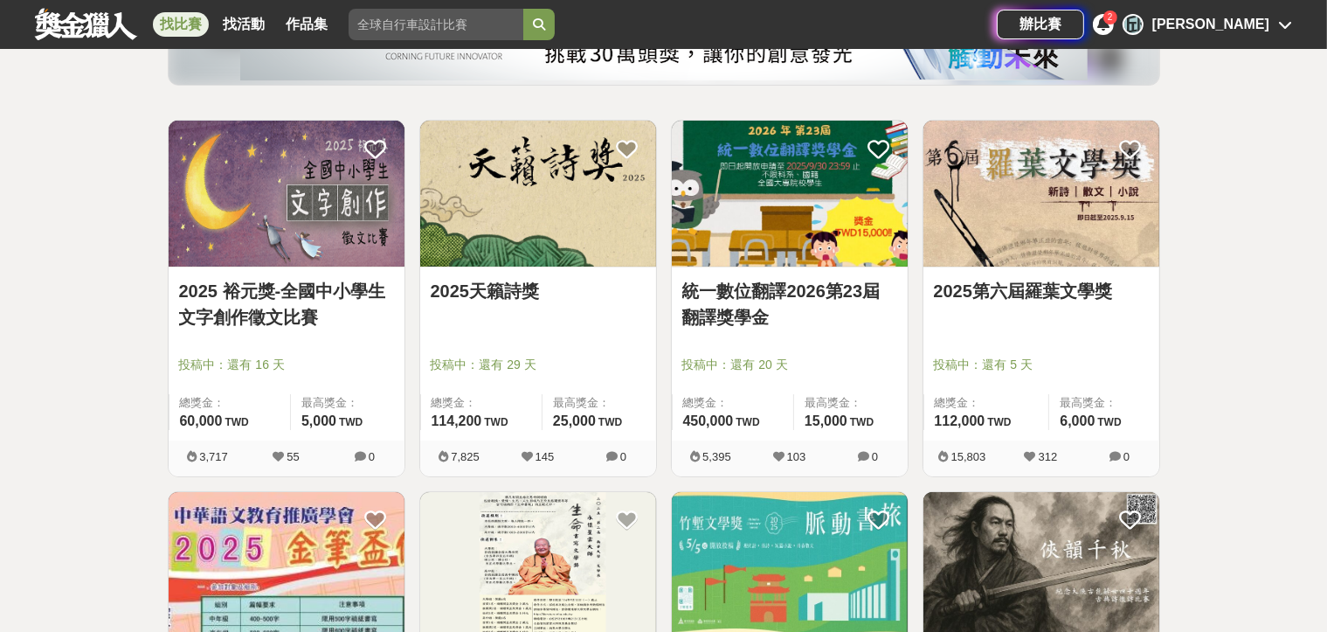
click at [1001, 292] on link "2025第六屆羅葉文學獎" at bounding box center [1041, 291] width 215 height 26
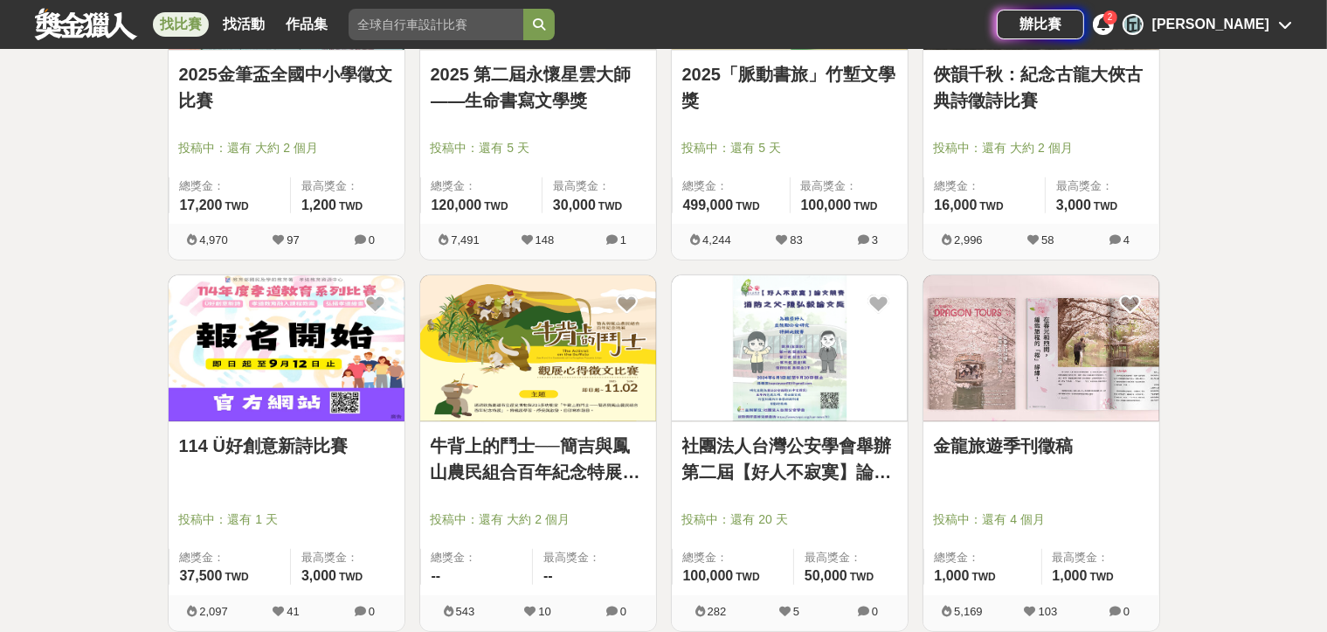
scroll to position [961, 0]
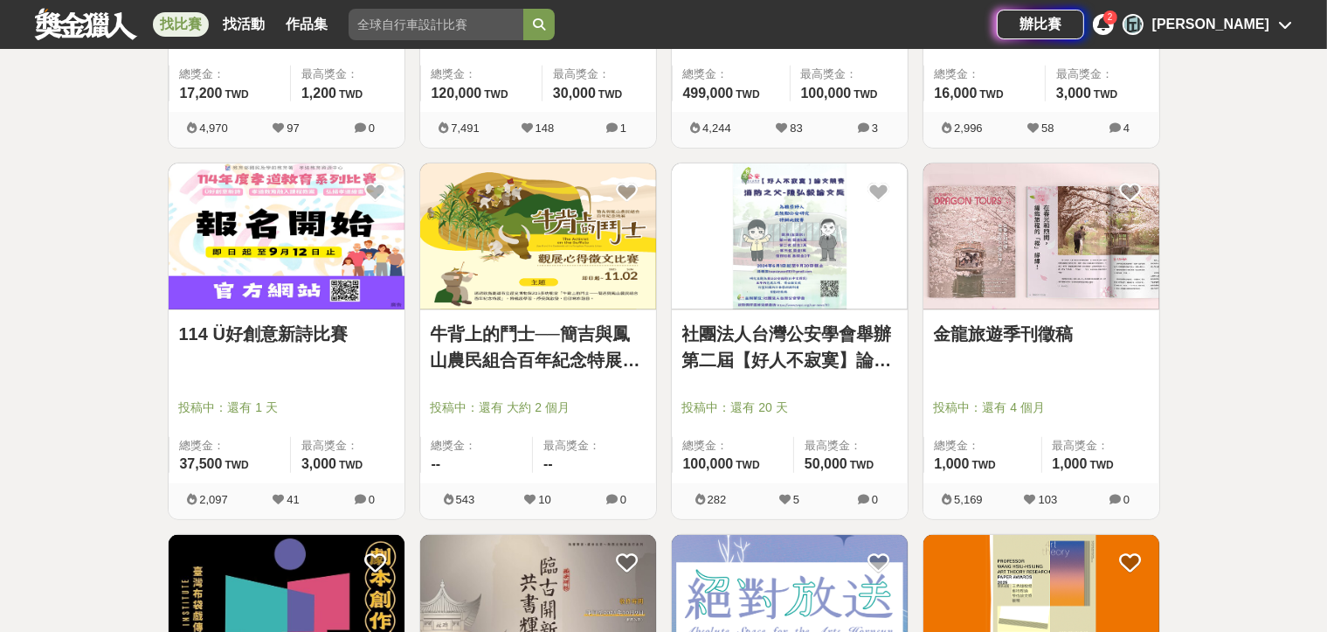
click at [315, 343] on link "114 Ü好創意新詩比賽" at bounding box center [286, 334] width 215 height 26
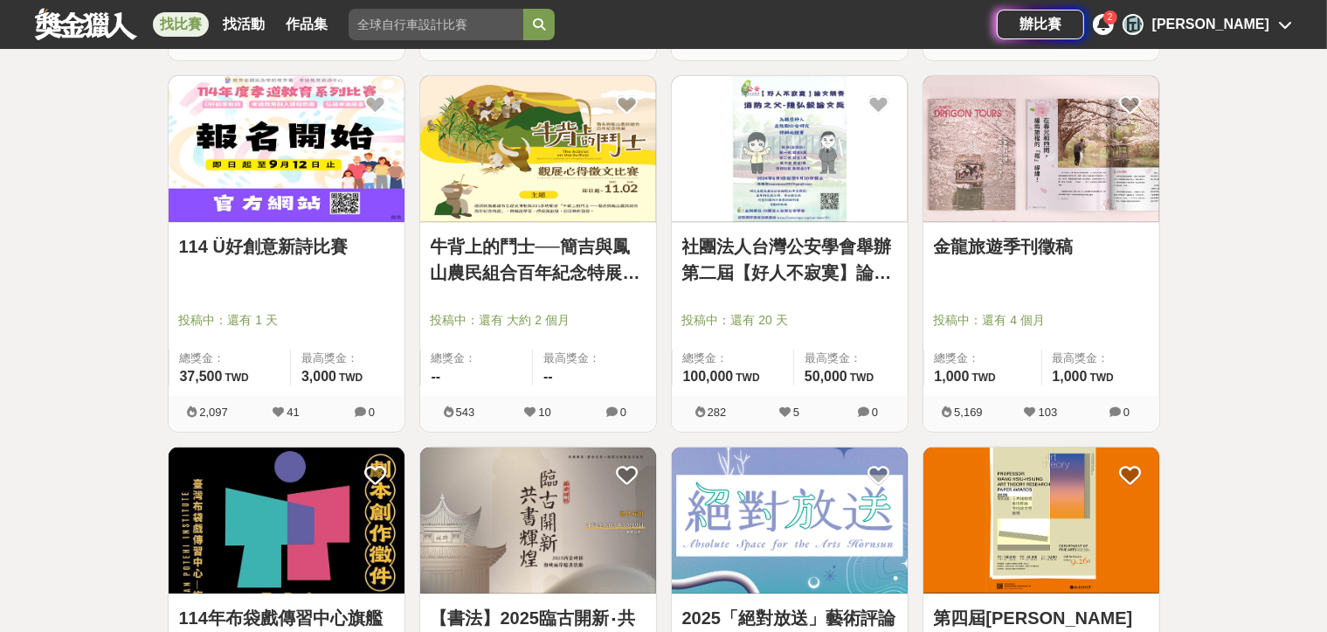
click at [800, 264] on link "社團法人台灣公安學會舉辦第二屆【好人不寂寞】論文競賽" at bounding box center [790, 259] width 215 height 52
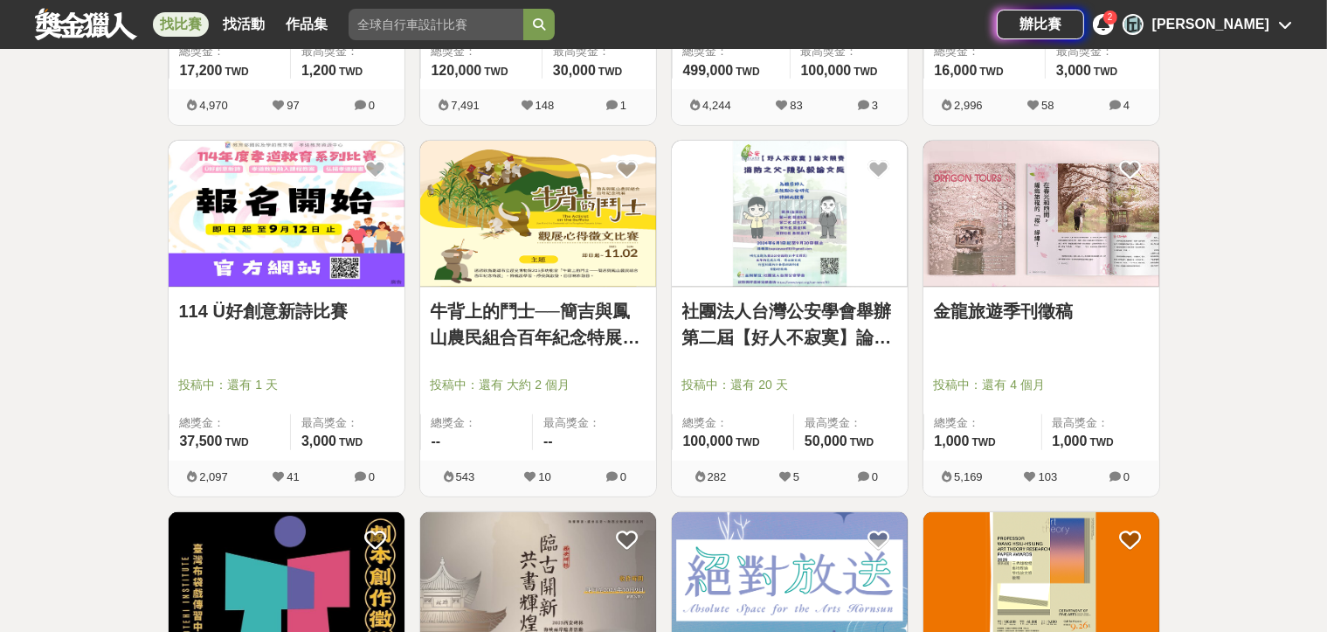
scroll to position [1049, 0]
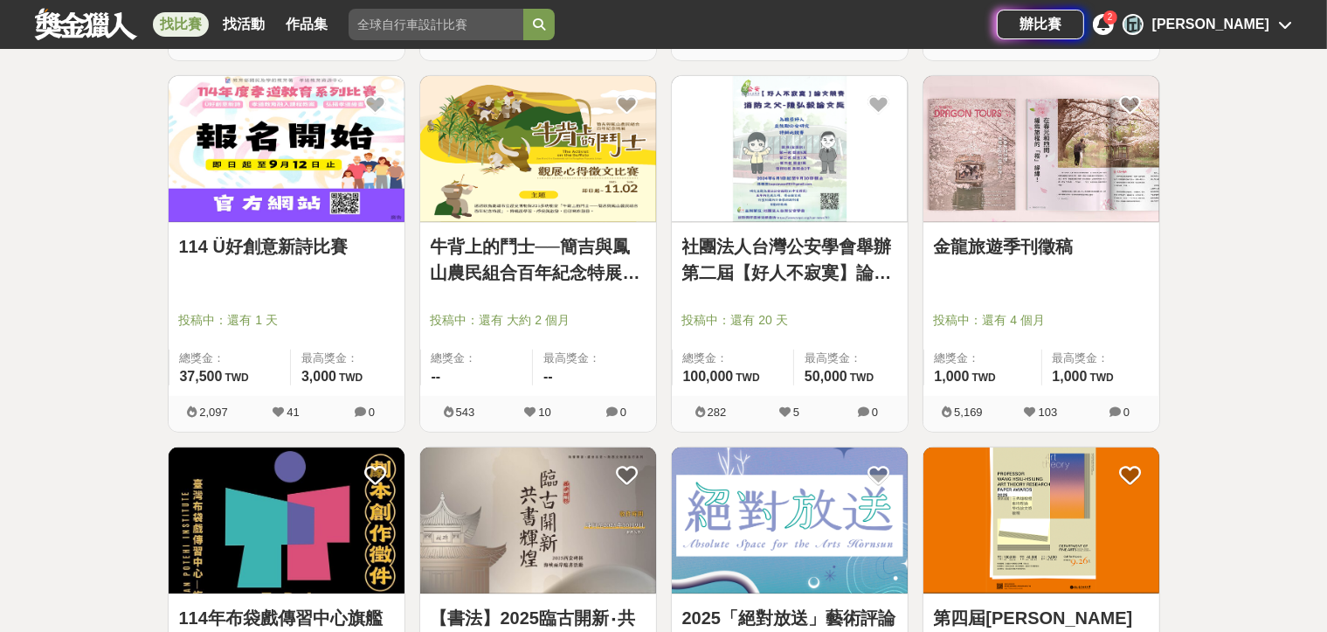
click at [986, 243] on link "金龍旅遊季刊徵稿" at bounding box center [1041, 246] width 215 height 26
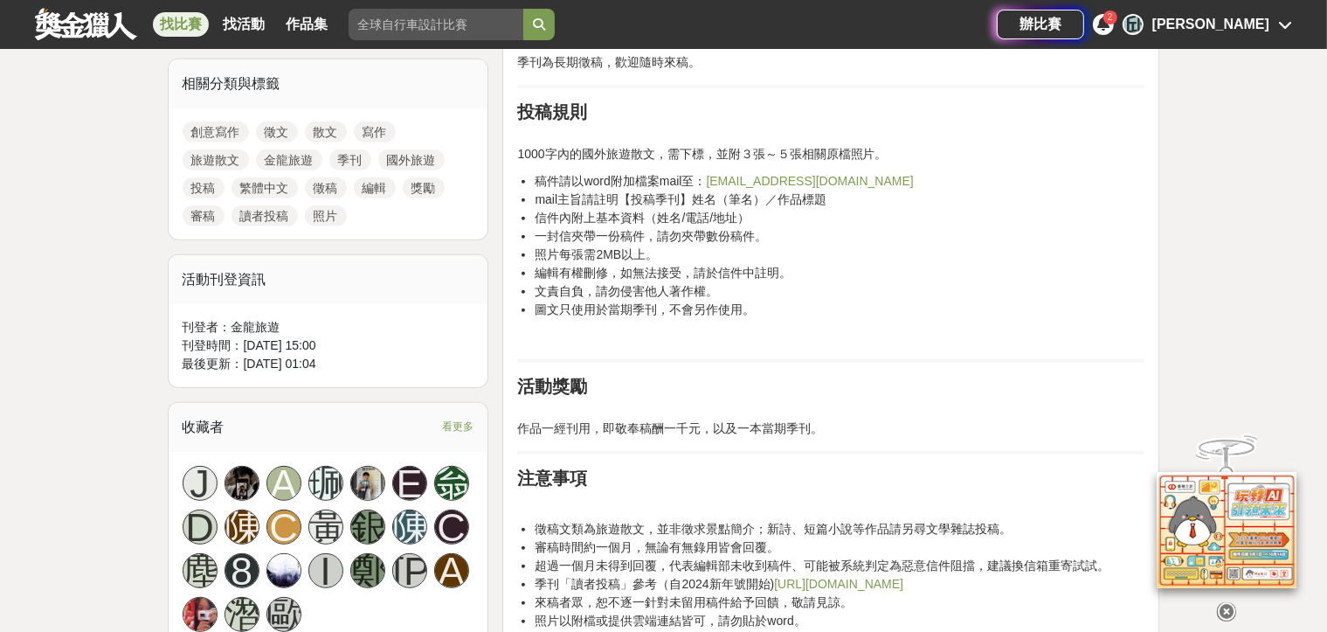
scroll to position [787, 0]
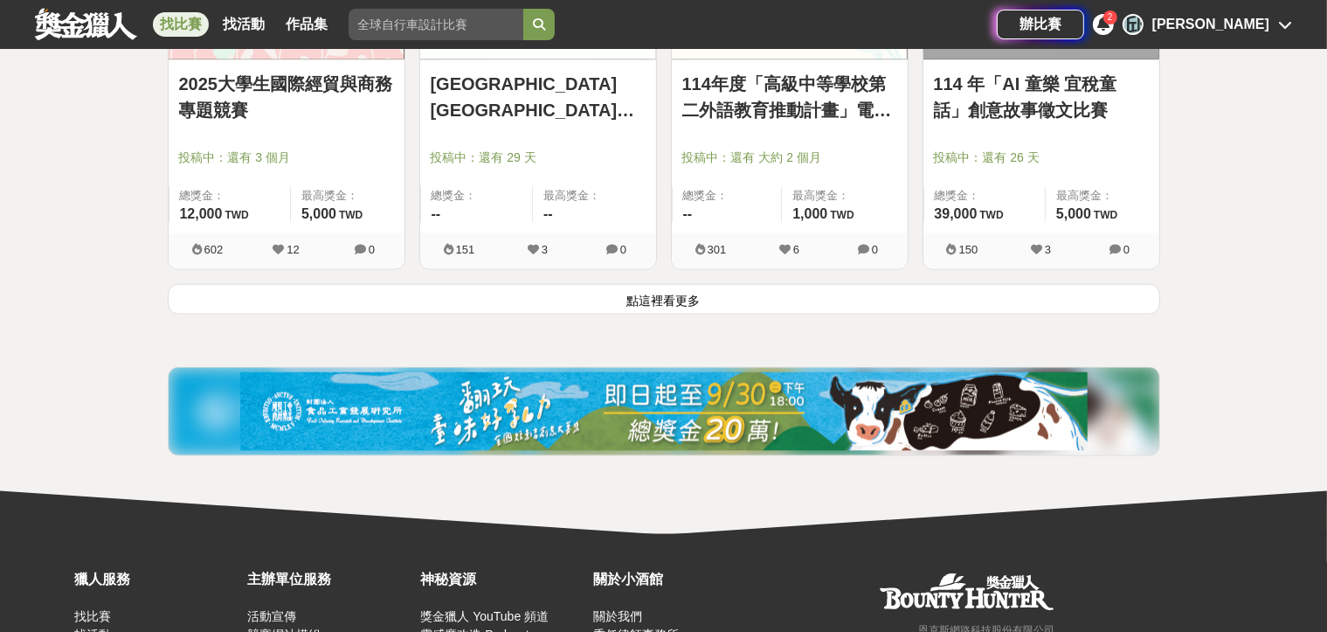
scroll to position [2447, 0]
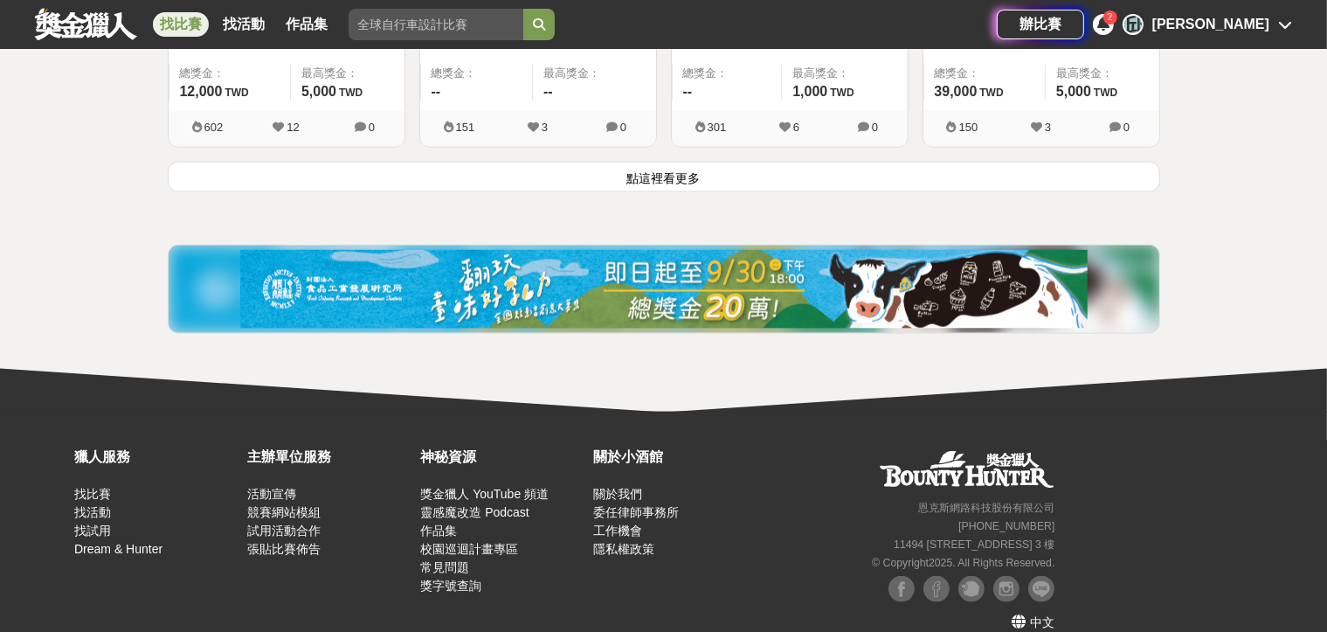
click at [702, 180] on button "點這裡看更多" at bounding box center [664, 177] width 993 height 31
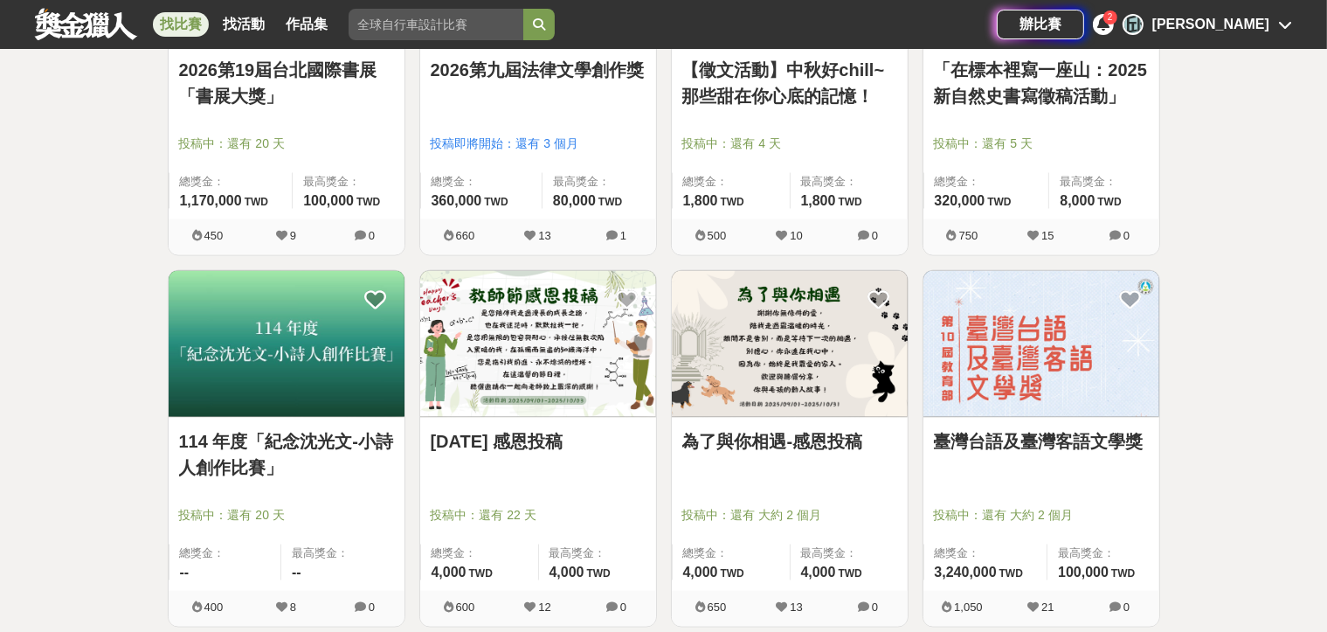
scroll to position [2797, 0]
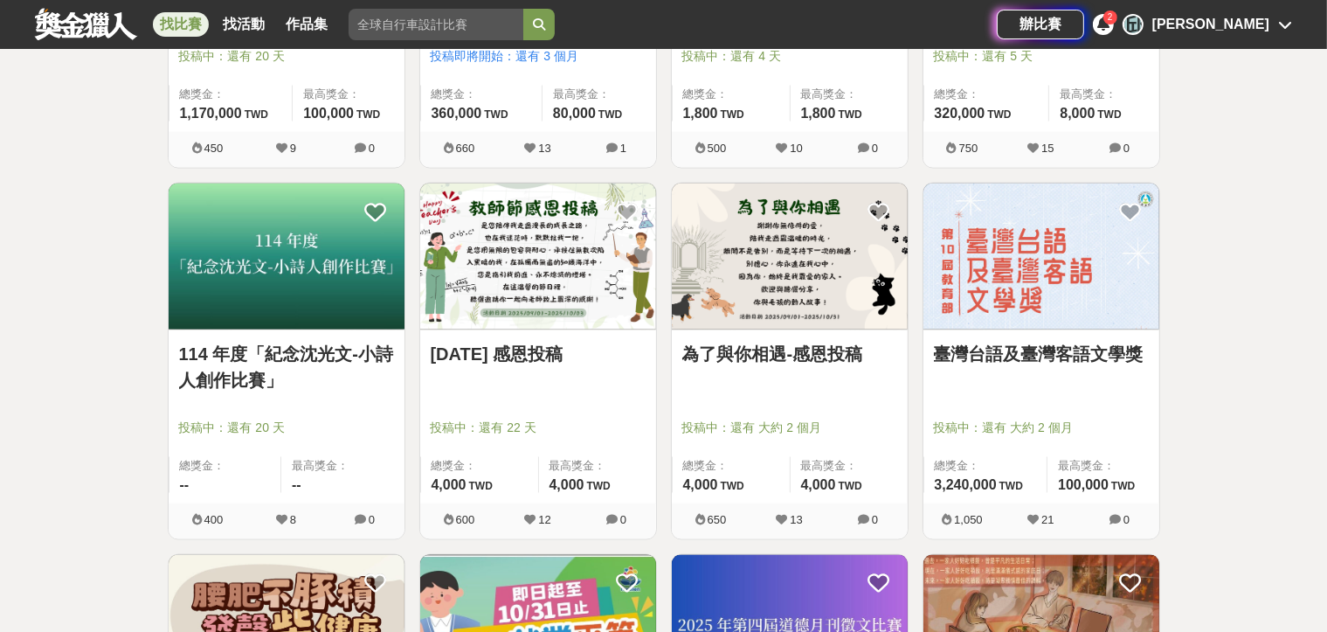
click at [750, 334] on div "為了與你相遇-感恩投稿 投稿中：還有 大約 2 個月 總獎金： 4,000 4,000 TWD 最高獎金： 4,000 TWD" at bounding box center [790, 416] width 236 height 173
click at [759, 350] on link "為了與你相遇-感恩投稿" at bounding box center [790, 354] width 215 height 26
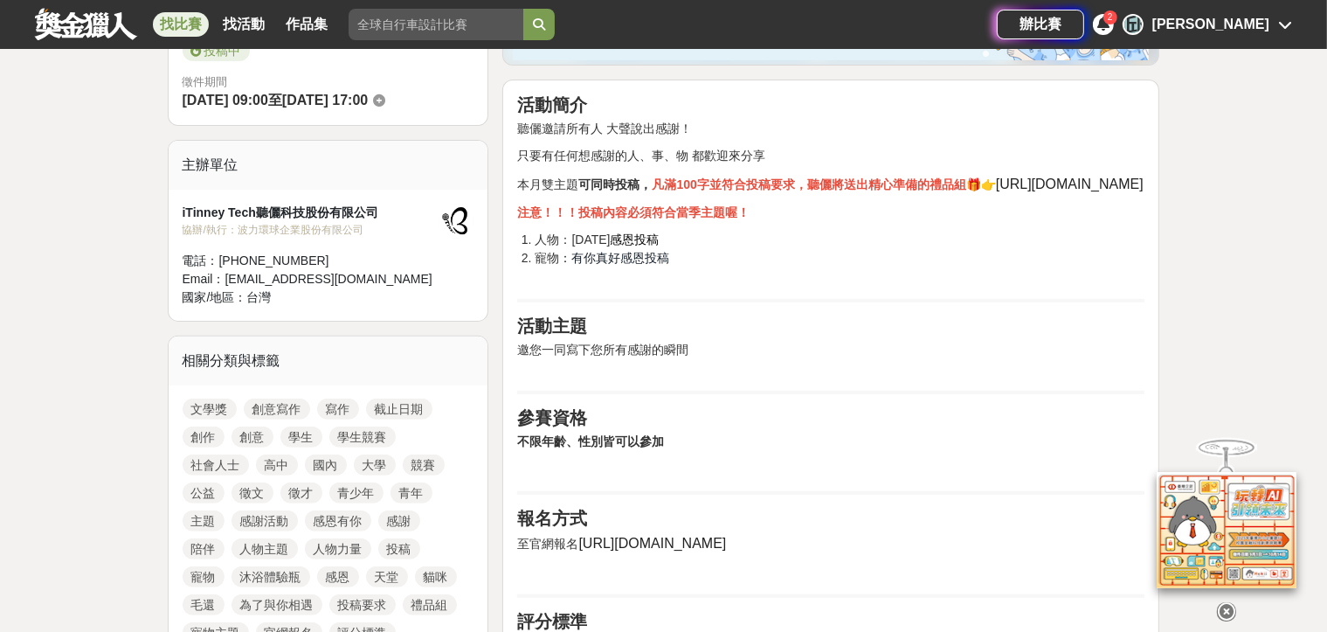
scroll to position [612, 0]
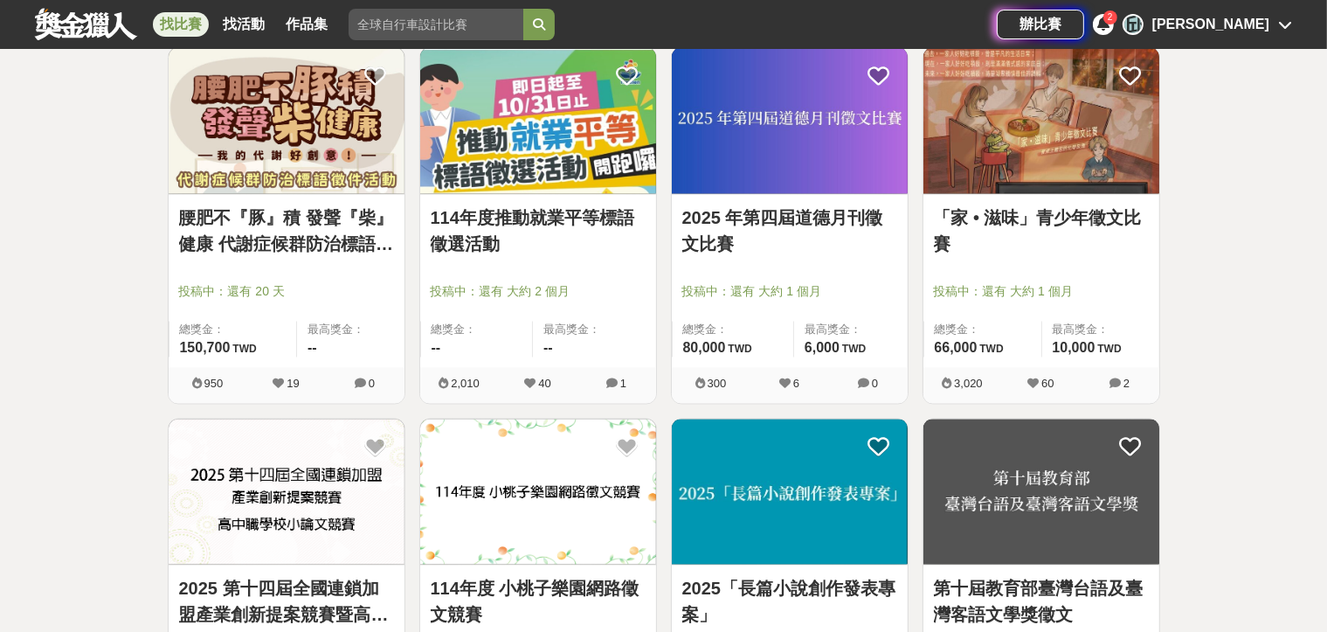
scroll to position [3321, 0]
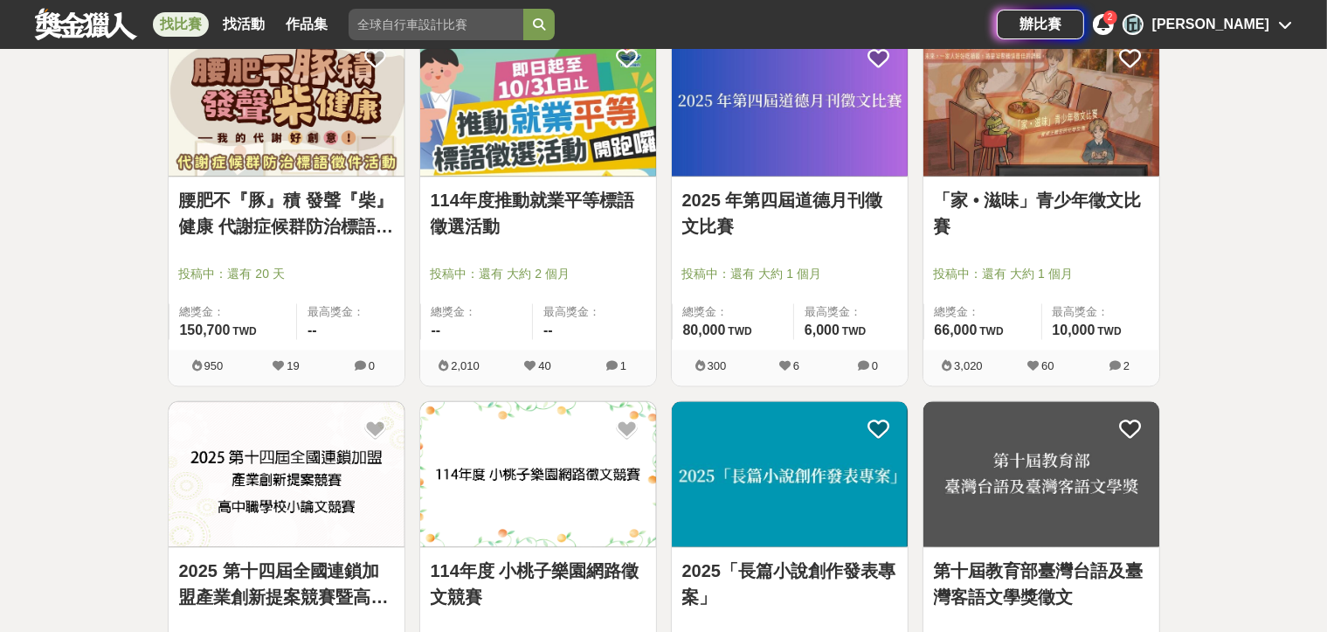
click at [544, 202] on link "114年度推動就業平等標語徵選活動" at bounding box center [538, 214] width 215 height 52
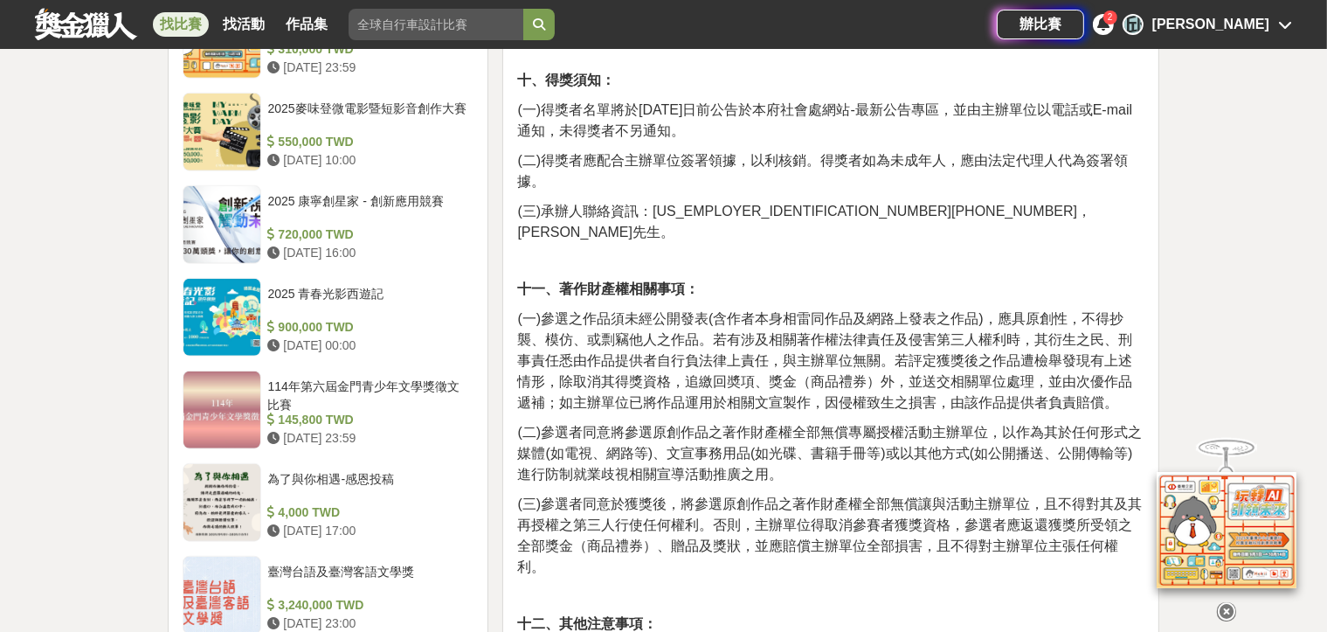
scroll to position [1573, 0]
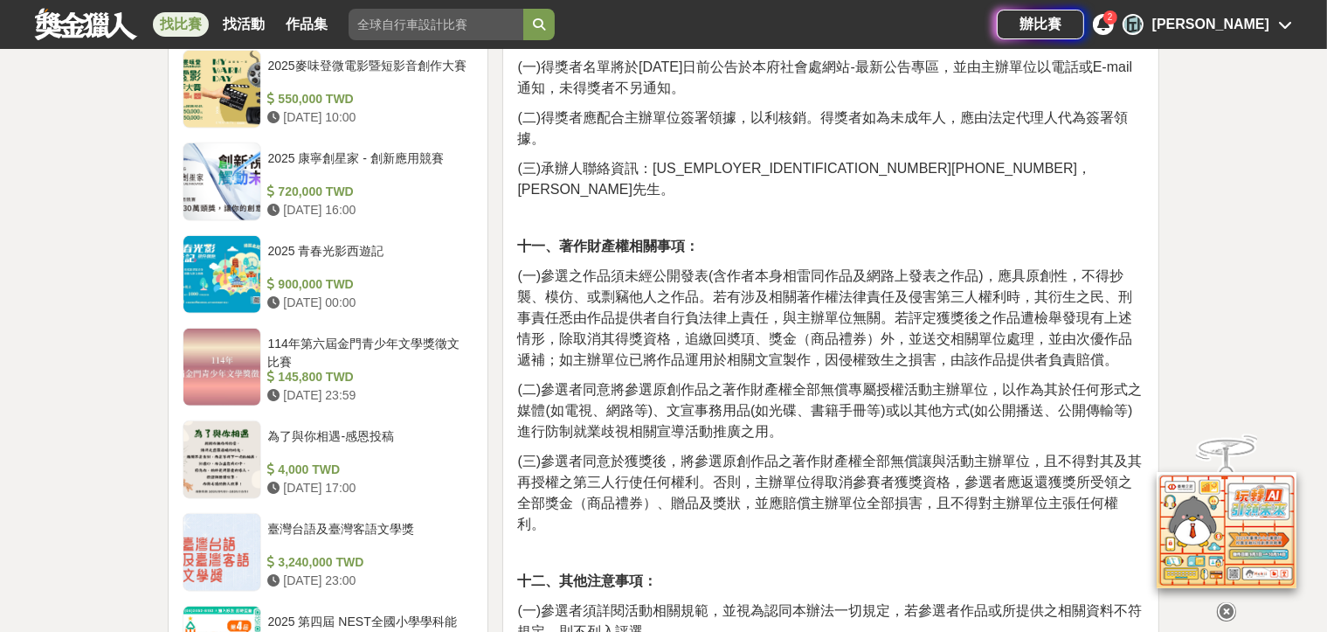
drag, startPoint x: 322, startPoint y: 180, endPoint x: 688, endPoint y: 315, distance: 389.6
drag, startPoint x: 688, startPoint y: 315, endPoint x: 605, endPoint y: 273, distance: 93.4
click at [605, 273] on span "(一)參選之作品須未經公開發表(含作者本身相雷同作品及網路上發表之作品)，應具原創性，不得抄襲、模仿、或剽竊他人之作品。若有涉及相關著作權法律責任及侵害第三人…" at bounding box center [824, 317] width 615 height 99
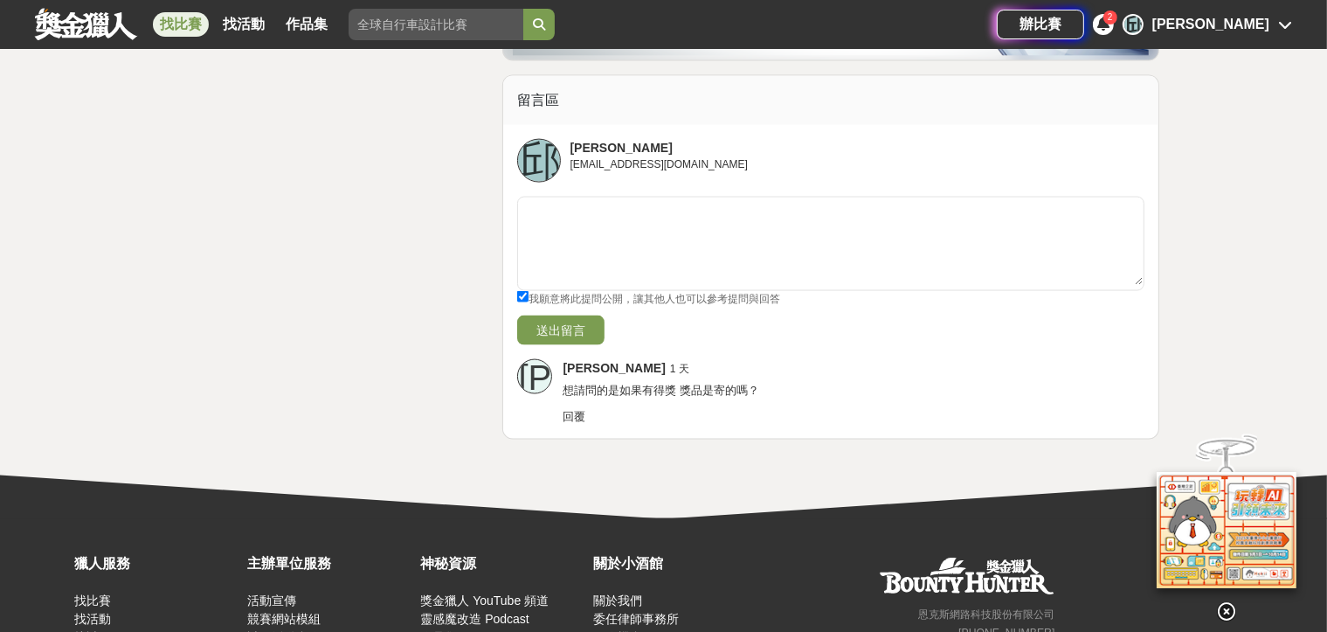
scroll to position [2622, 0]
click at [579, 409] on span "回覆" at bounding box center [574, 415] width 23 height 13
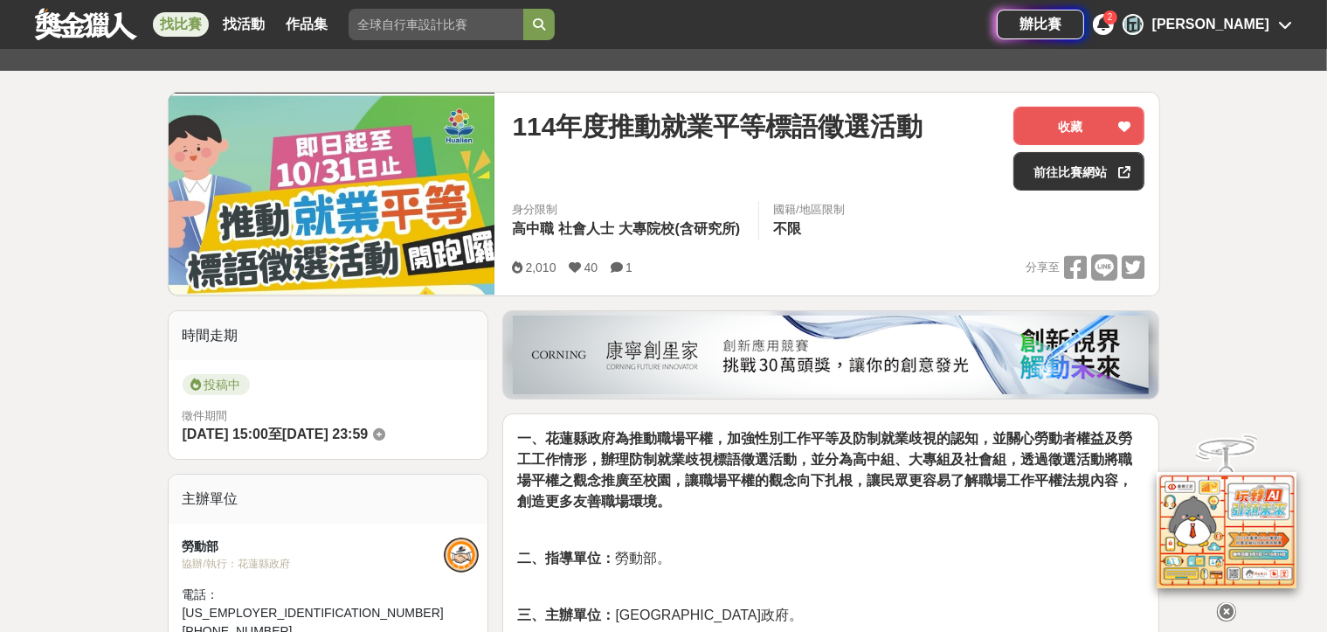
scroll to position [87, 0]
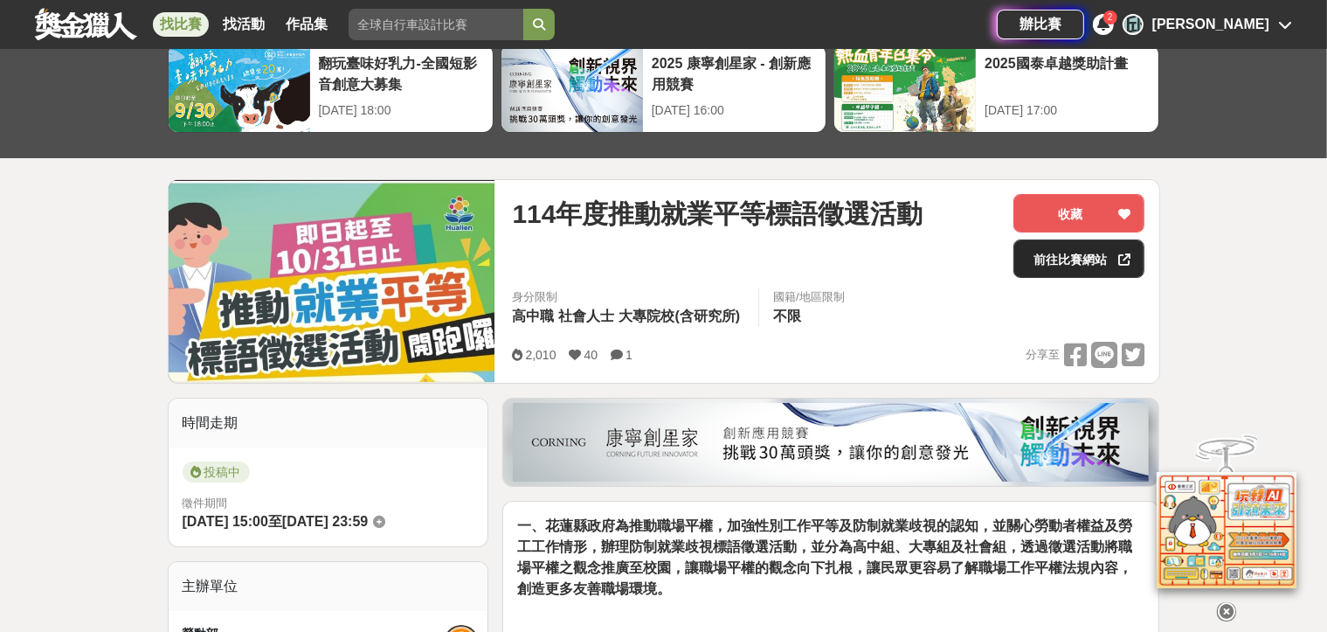
click at [1083, 257] on link "前往比賽網站" at bounding box center [1079, 258] width 131 height 38
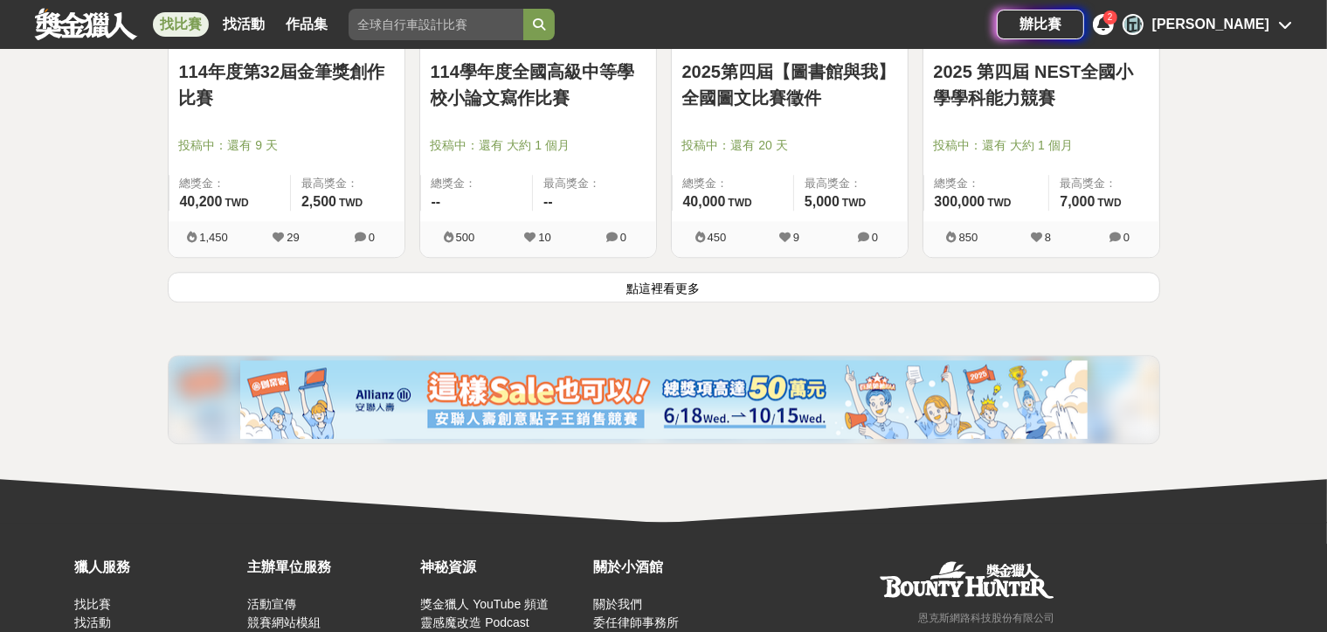
scroll to position [4432, 0]
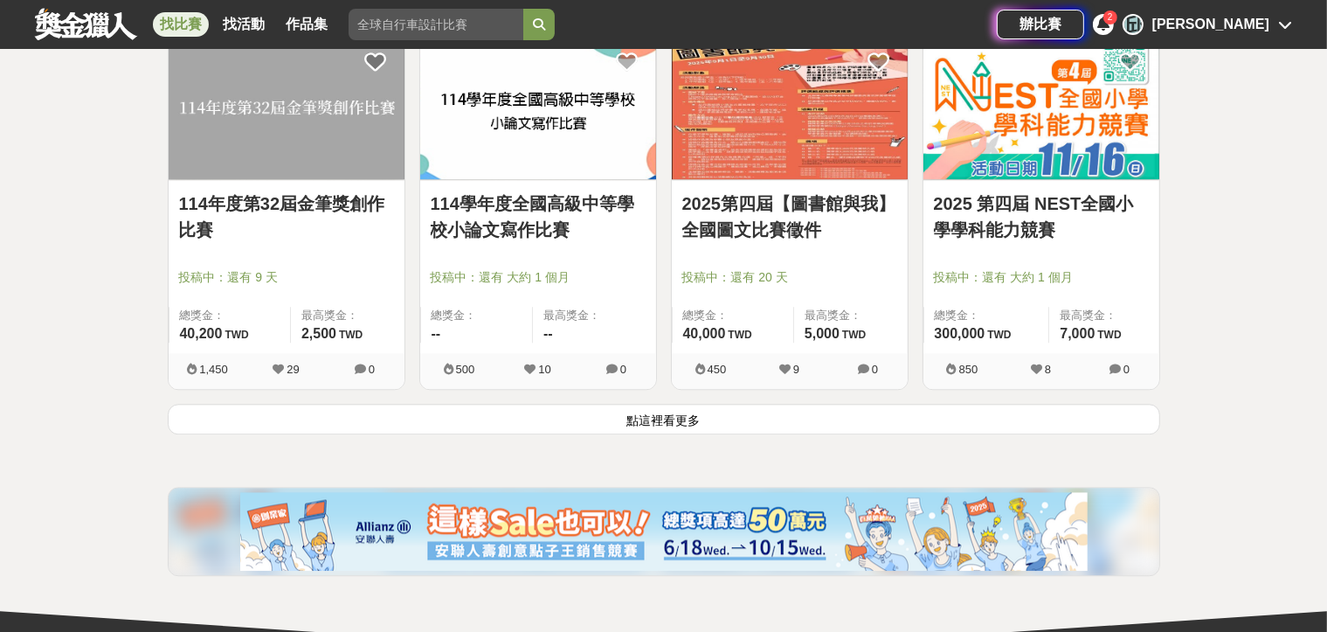
click at [655, 413] on button "點這裡看更多" at bounding box center [664, 419] width 993 height 31
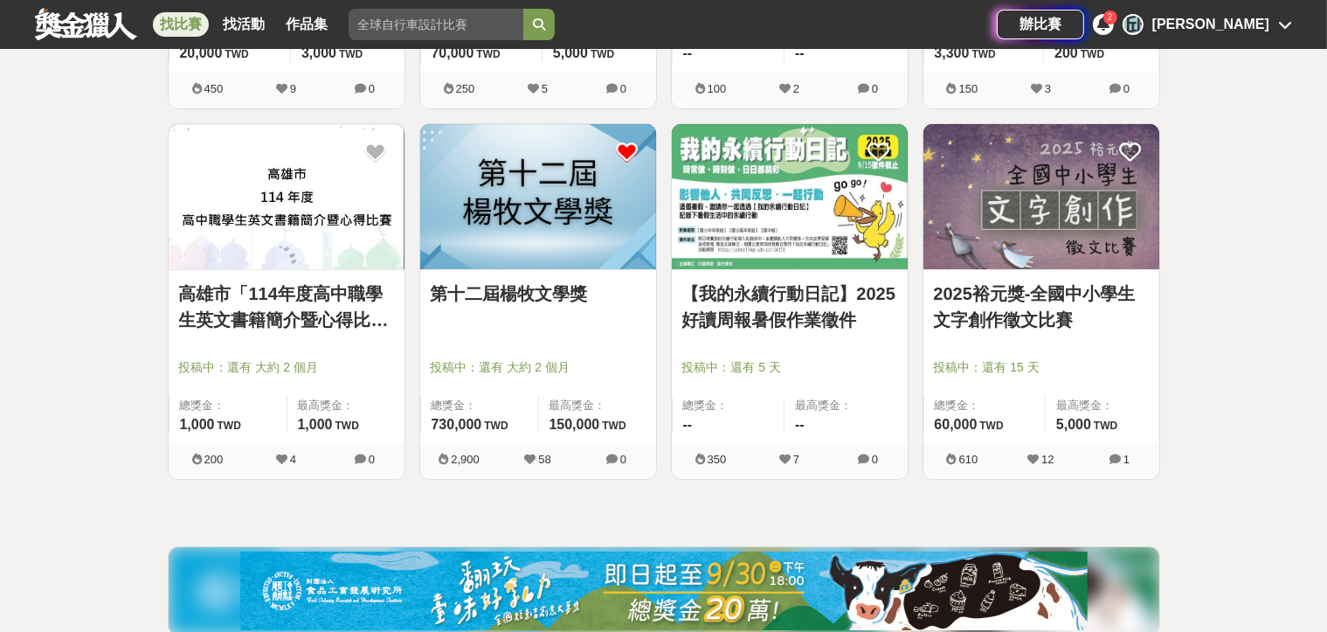
scroll to position [5865, 0]
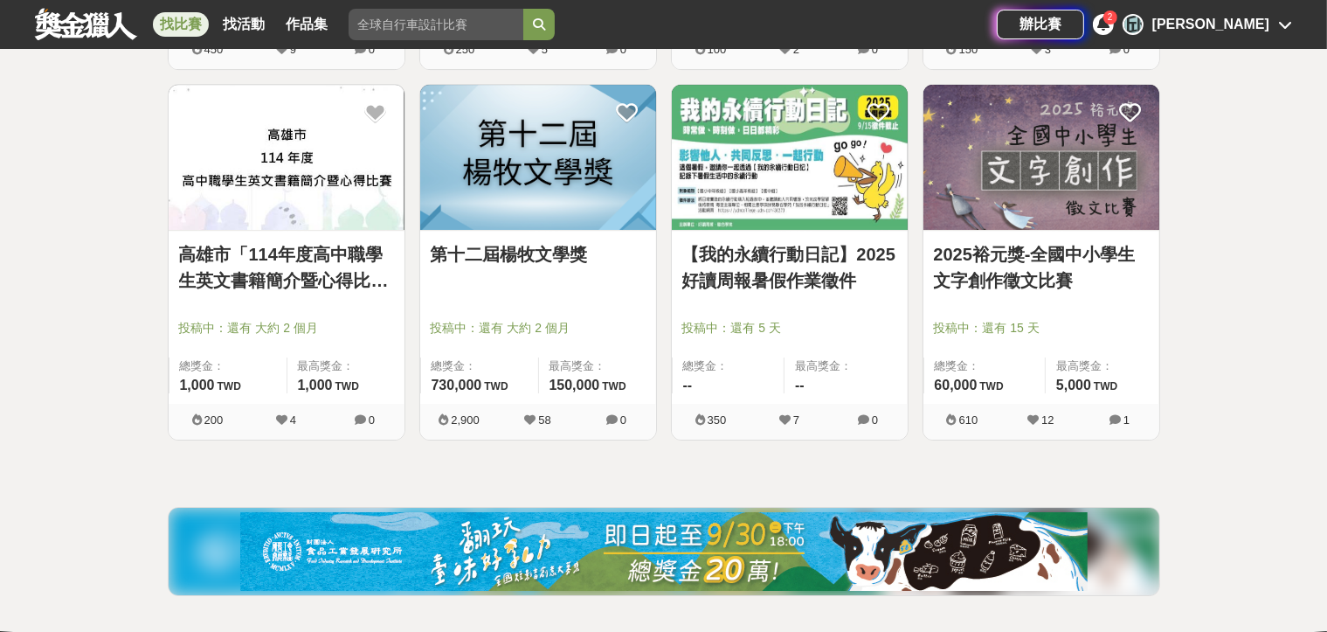
drag, startPoint x: 667, startPoint y: 447, endPoint x: 606, endPoint y: 464, distance: 62.8
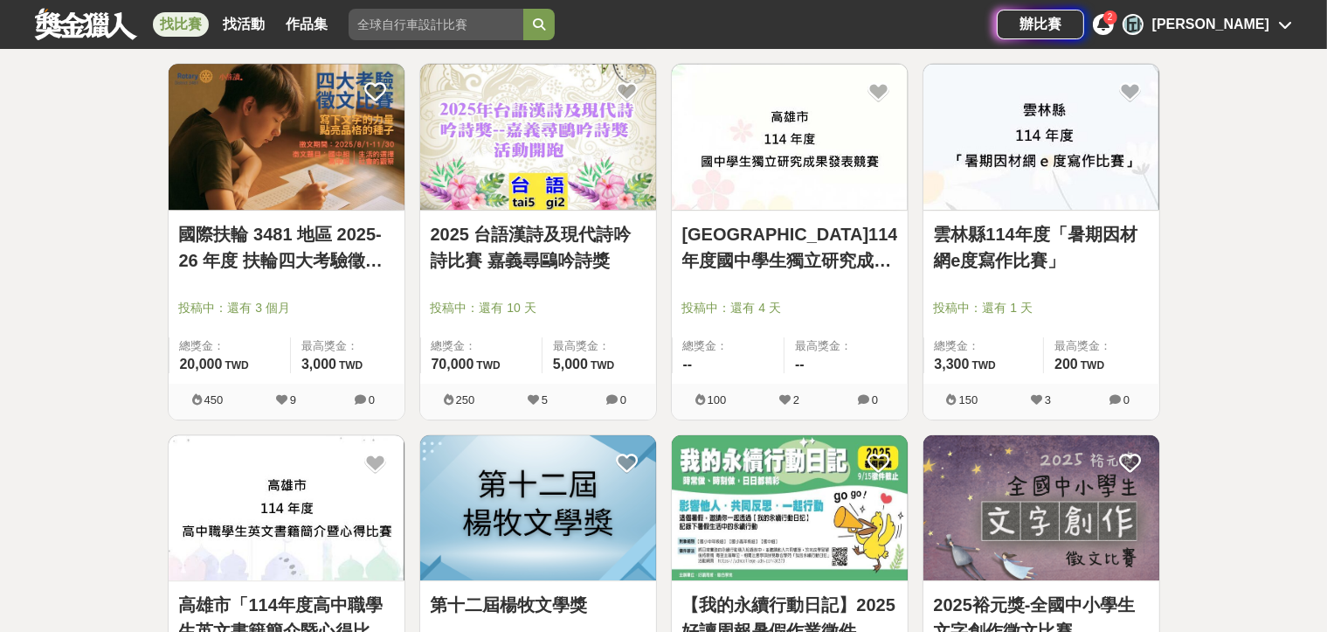
scroll to position [5515, 0]
click at [267, 238] on link "國際扶輪 3481 地區 2025-26 年度 扶輪四大考驗徵文比賽" at bounding box center [286, 246] width 215 height 52
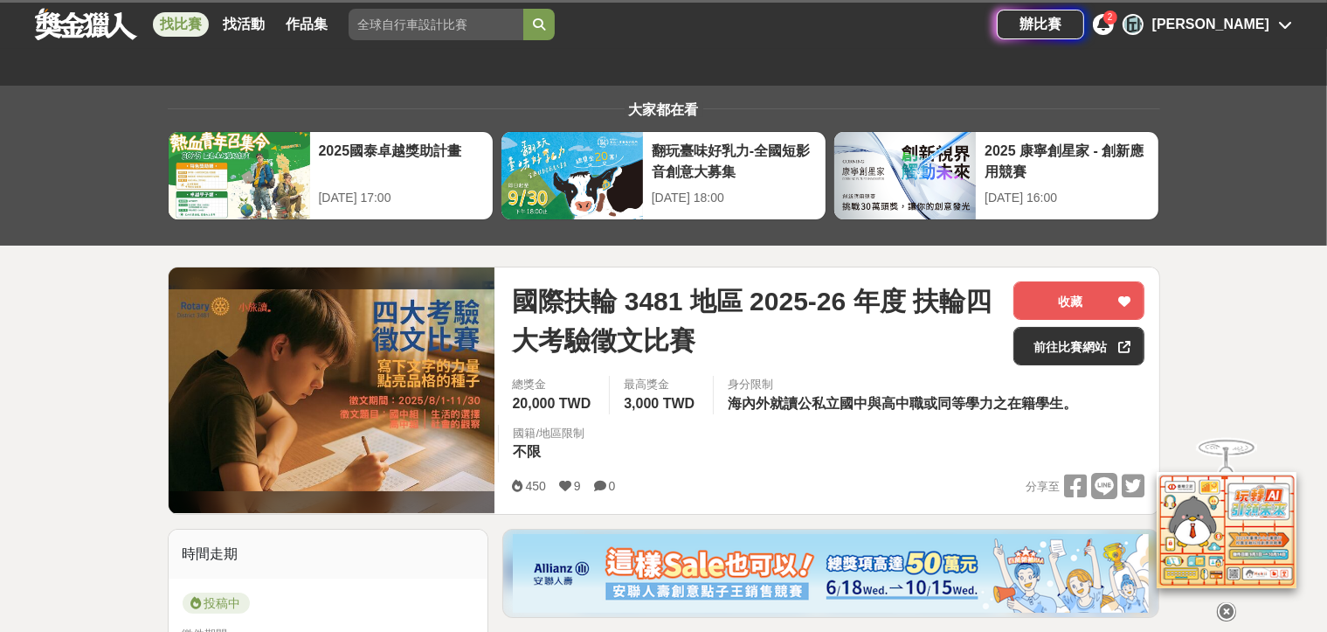
scroll to position [175, 0]
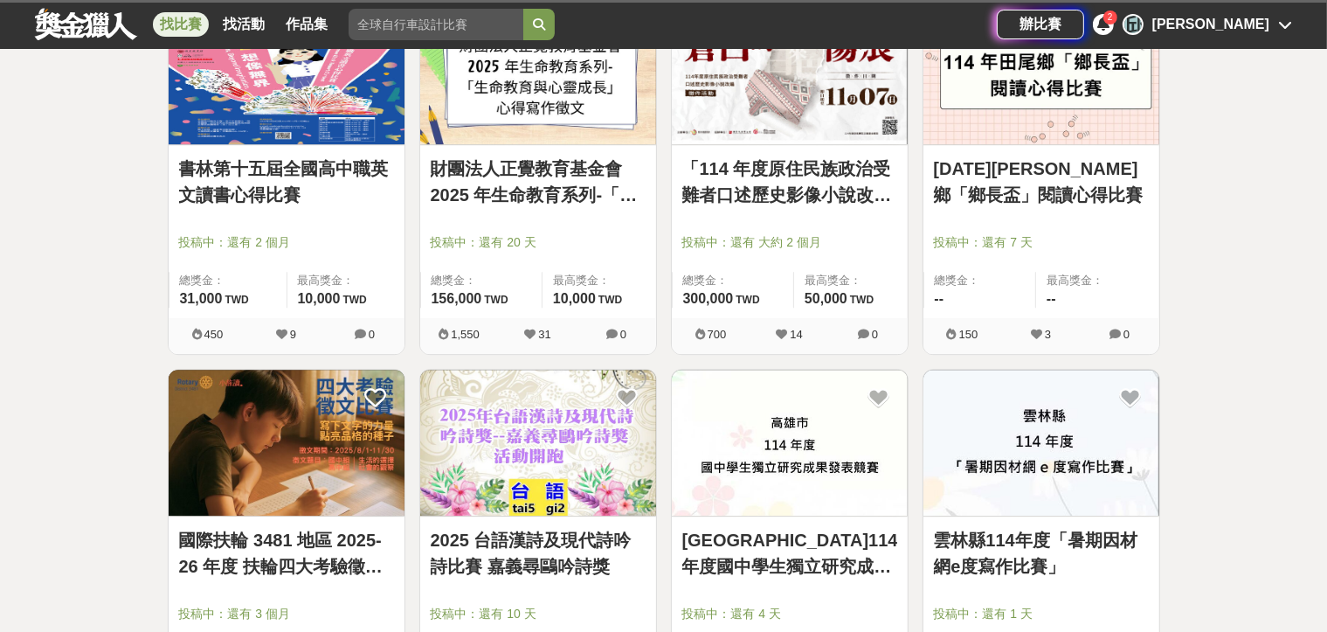
scroll to position [5166, 0]
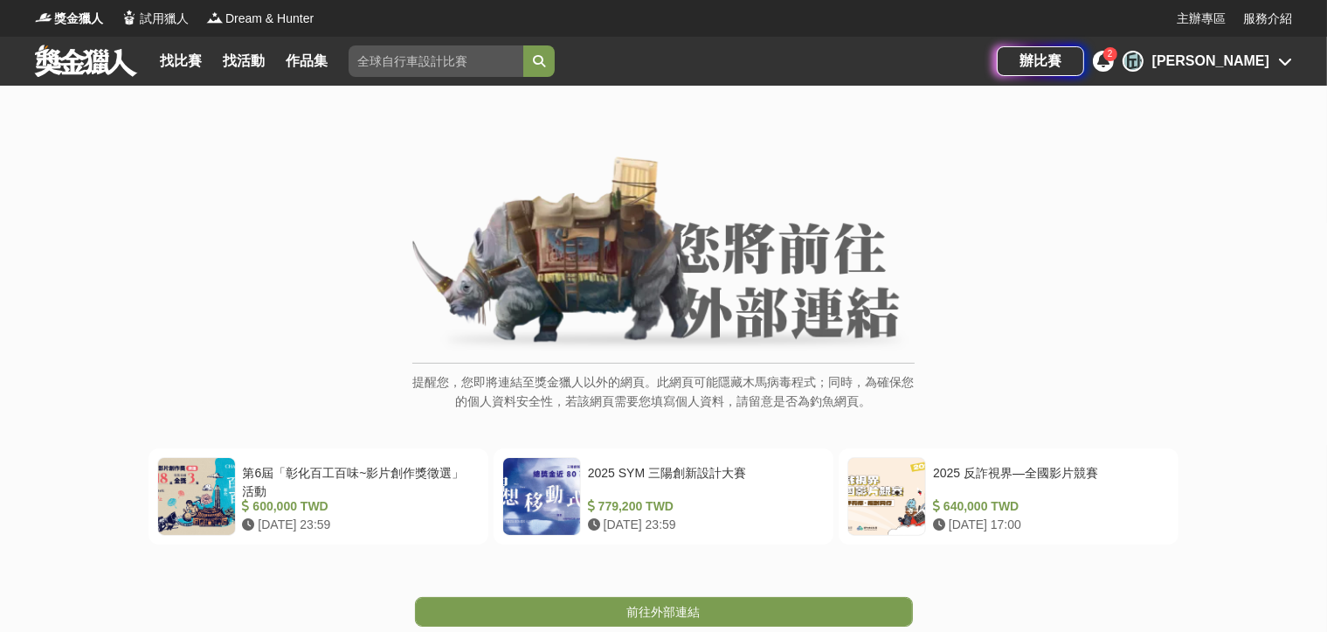
click at [825, 198] on img at bounding box center [663, 255] width 502 height 198
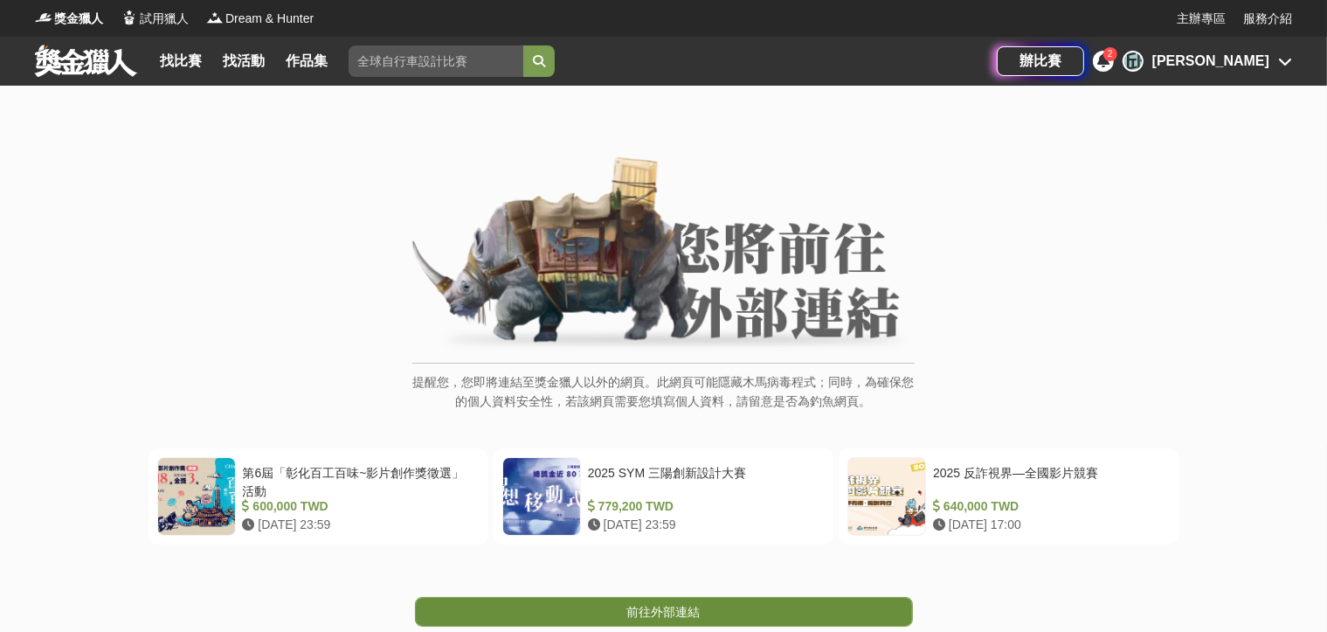
click at [558, 606] on link "前往外部連結" at bounding box center [664, 612] width 498 height 30
